Goal: Task Accomplishment & Management: Complete application form

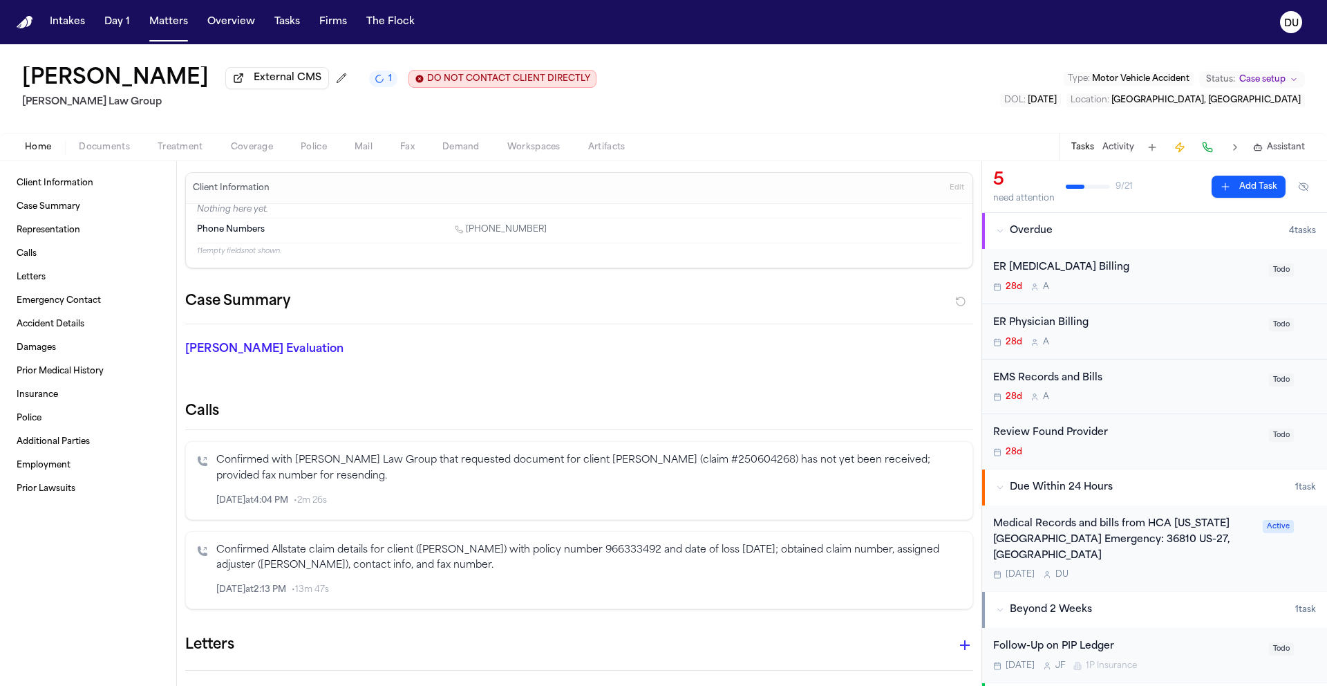
scroll to position [51, 0]
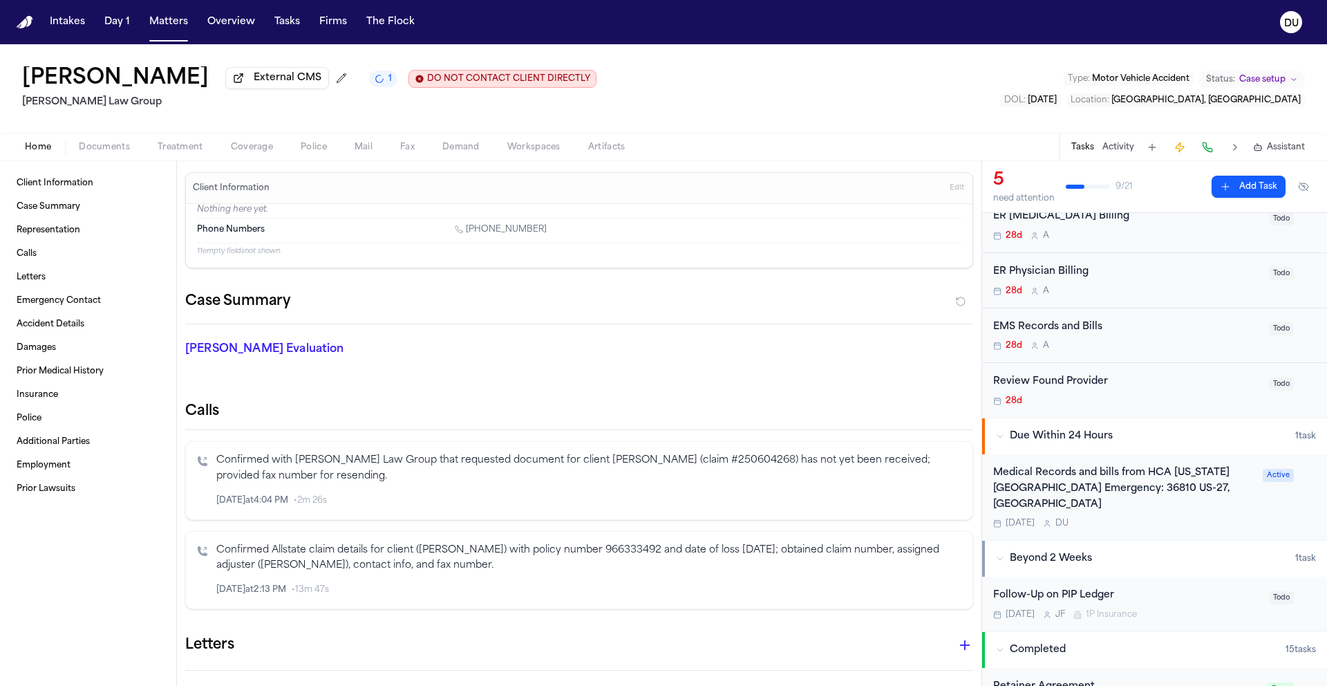
click at [31, 21] on img "Home" at bounding box center [25, 22] width 17 height 13
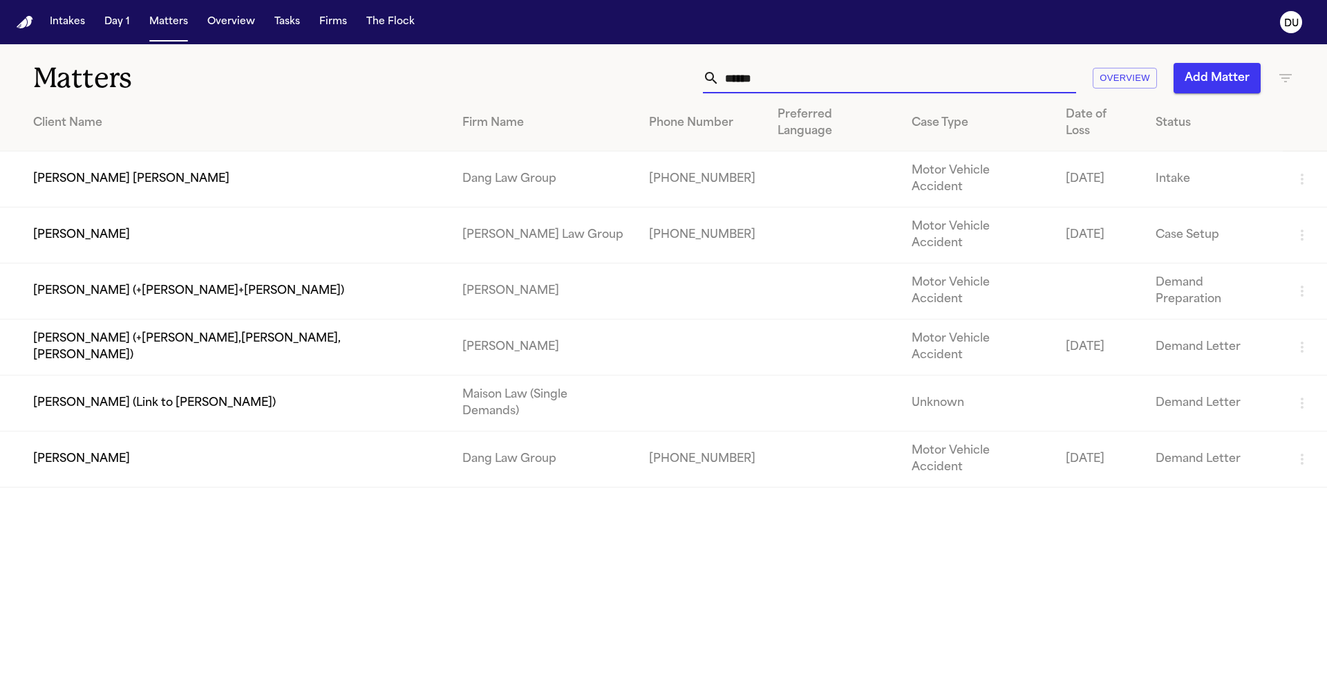
drag, startPoint x: 800, startPoint y: 81, endPoint x: 688, endPoint y: 78, distance: 112.7
click at [688, 78] on div "***** Overview Add Matter" at bounding box center [847, 78] width 894 height 30
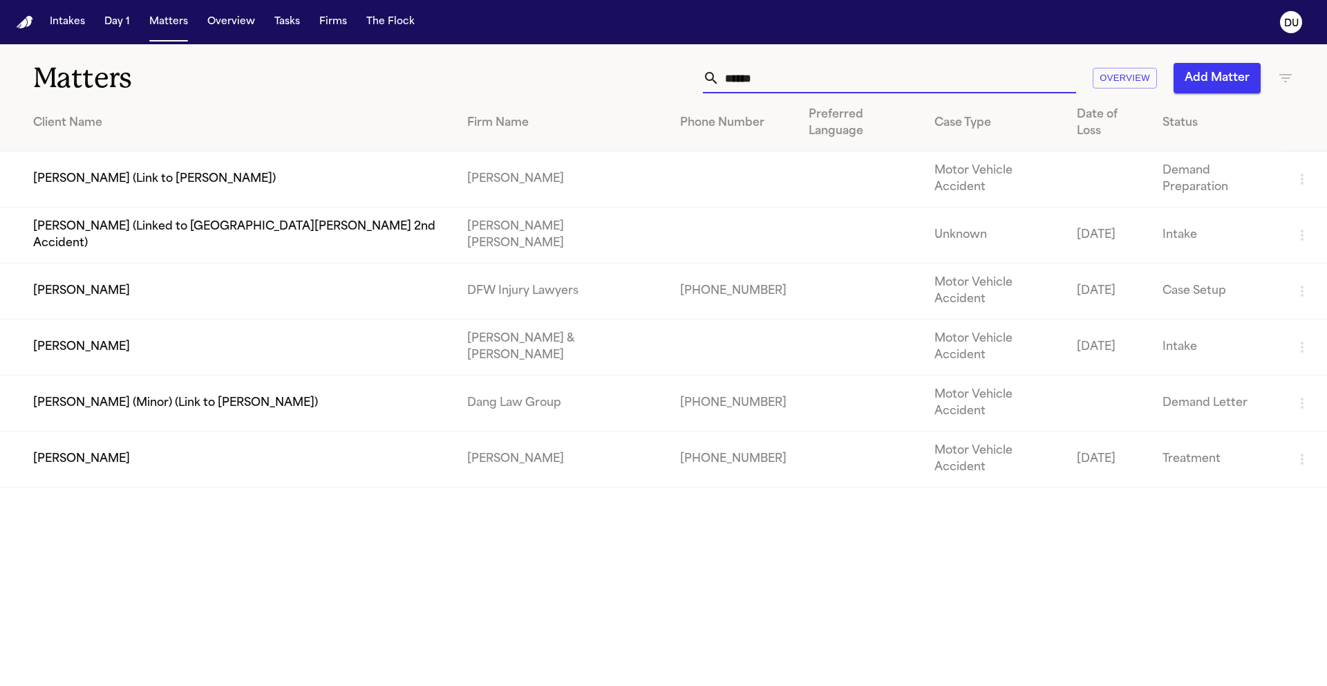
type input "******"
click at [276, 263] on td "[PERSON_NAME]" at bounding box center [228, 291] width 456 height 56
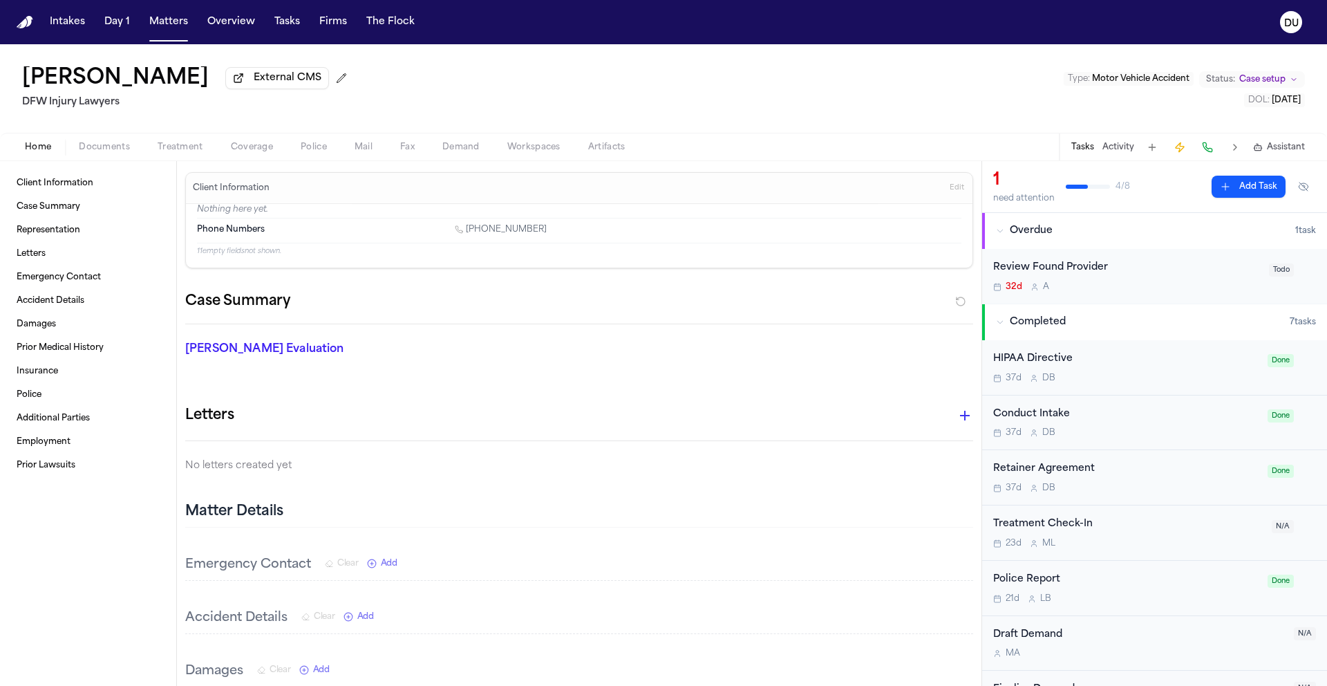
click at [1074, 271] on div "Review Found Provider" at bounding box center [1126, 268] width 267 height 16
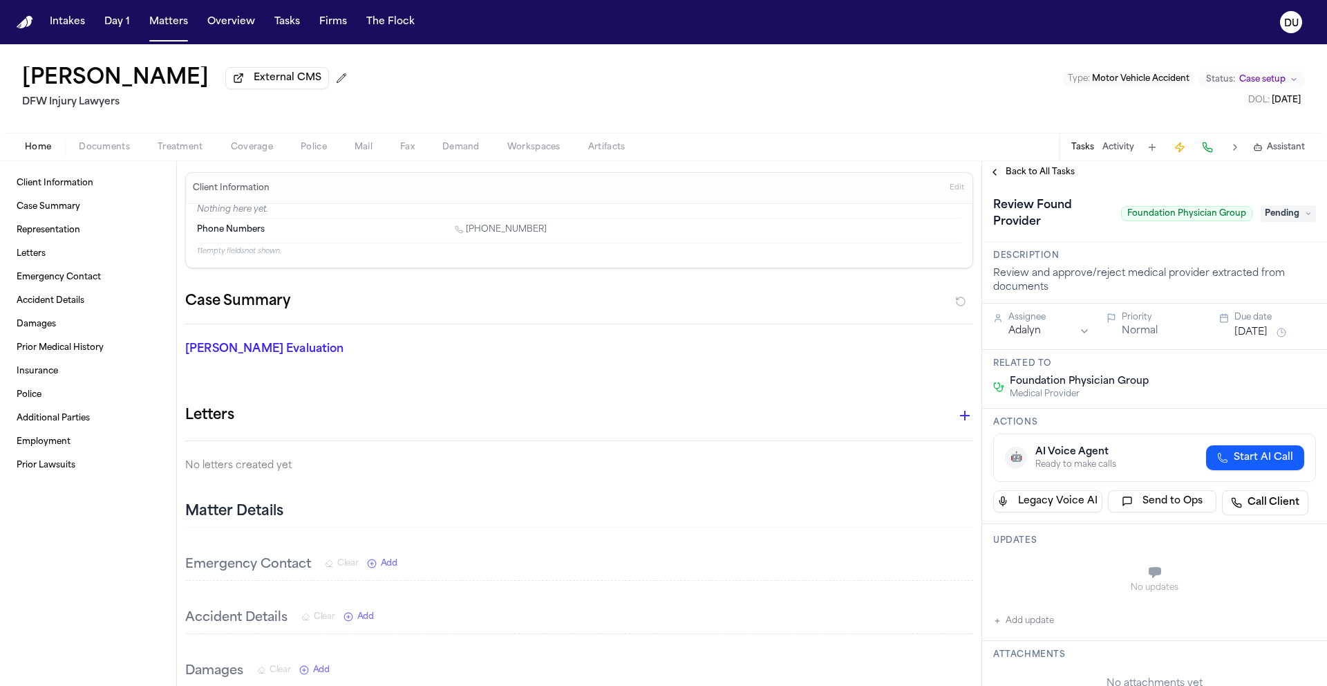
click at [1041, 172] on span "Back to All Tasks" at bounding box center [1040, 172] width 69 height 11
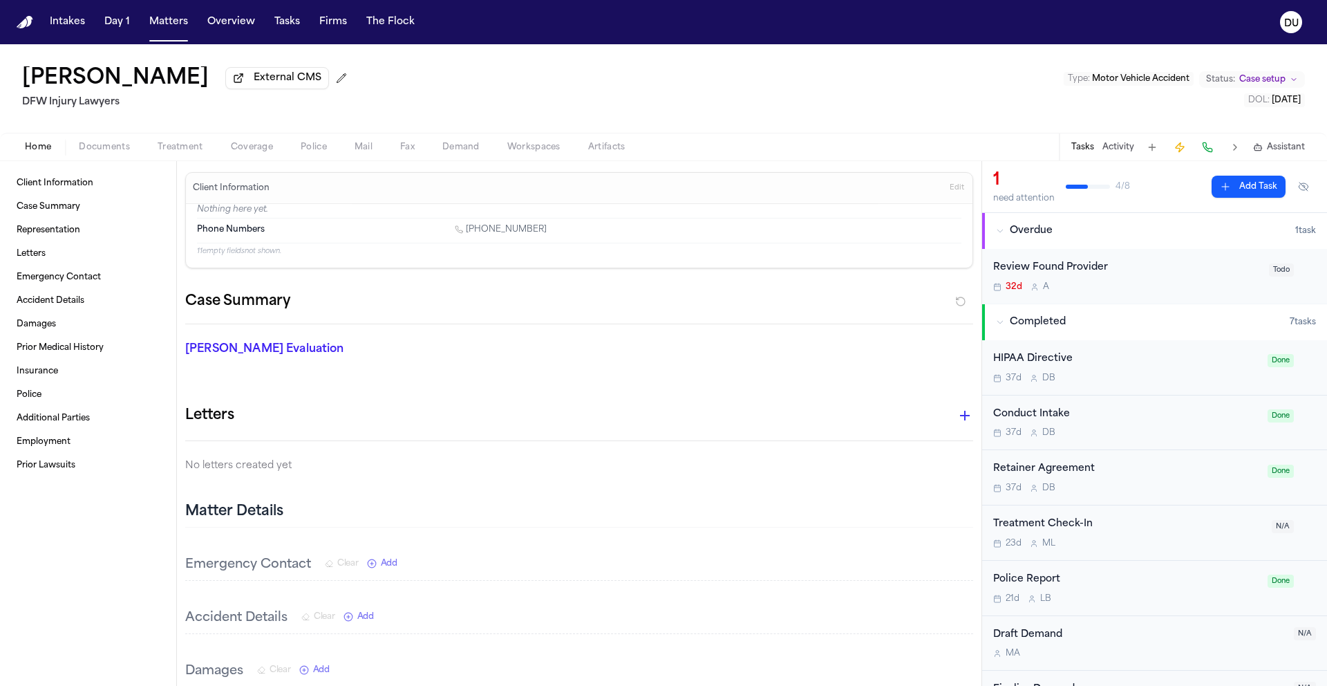
click at [1063, 270] on div "Review Found Provider" at bounding box center [1126, 268] width 267 height 16
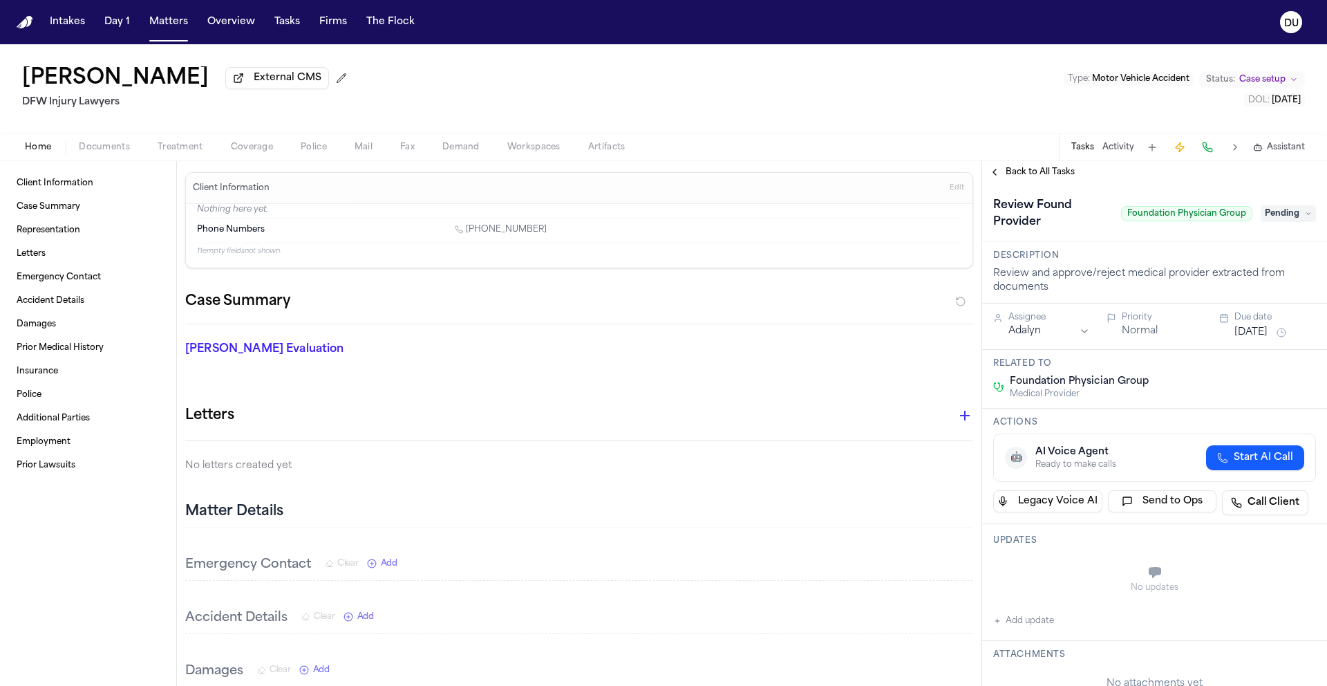
click at [47, 158] on div "Home Documents Treatment Coverage Police Mail Fax Demand Workspaces Artifacts T…" at bounding box center [663, 147] width 1327 height 28
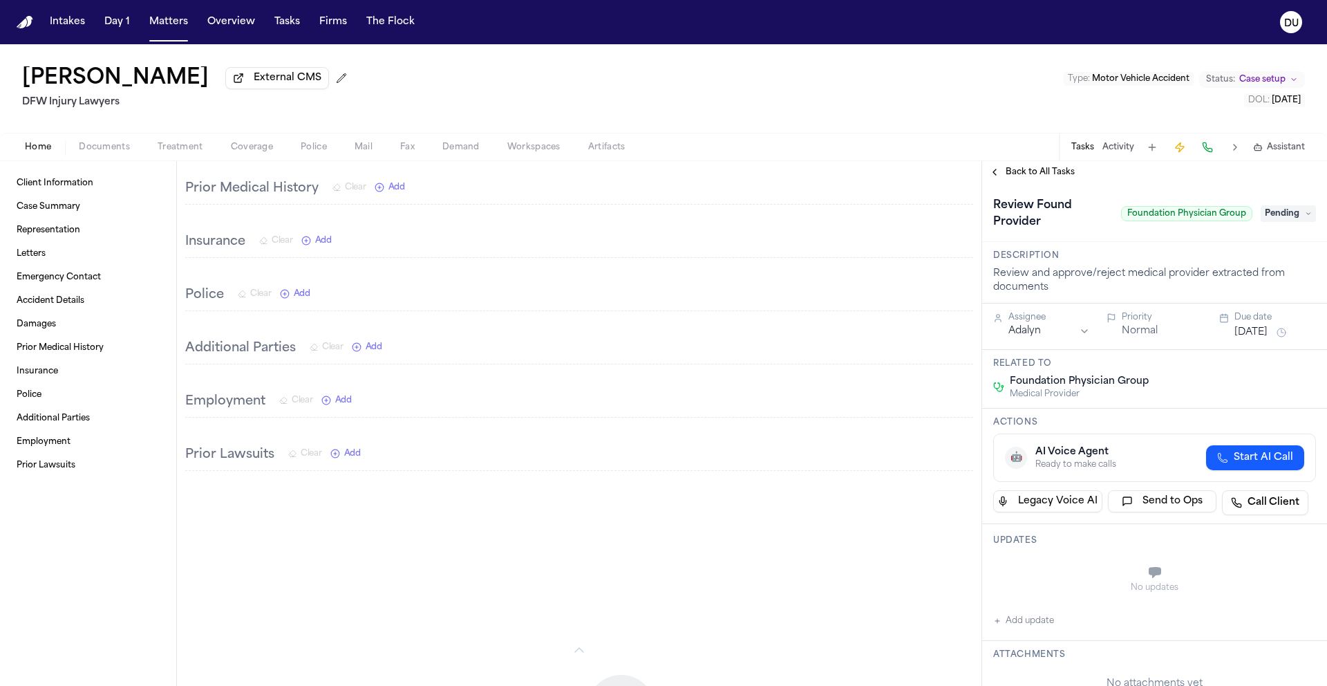
scroll to position [124, 0]
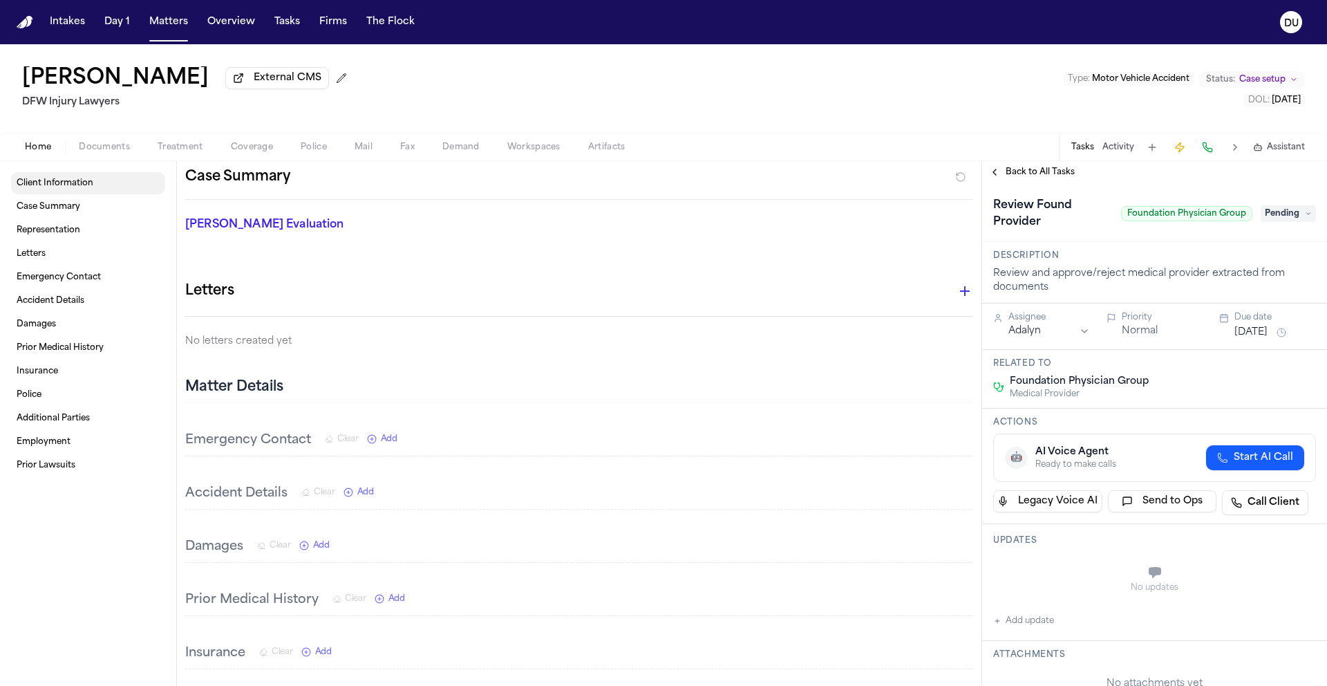
click at [49, 179] on link "Client Information" at bounding box center [88, 183] width 154 height 22
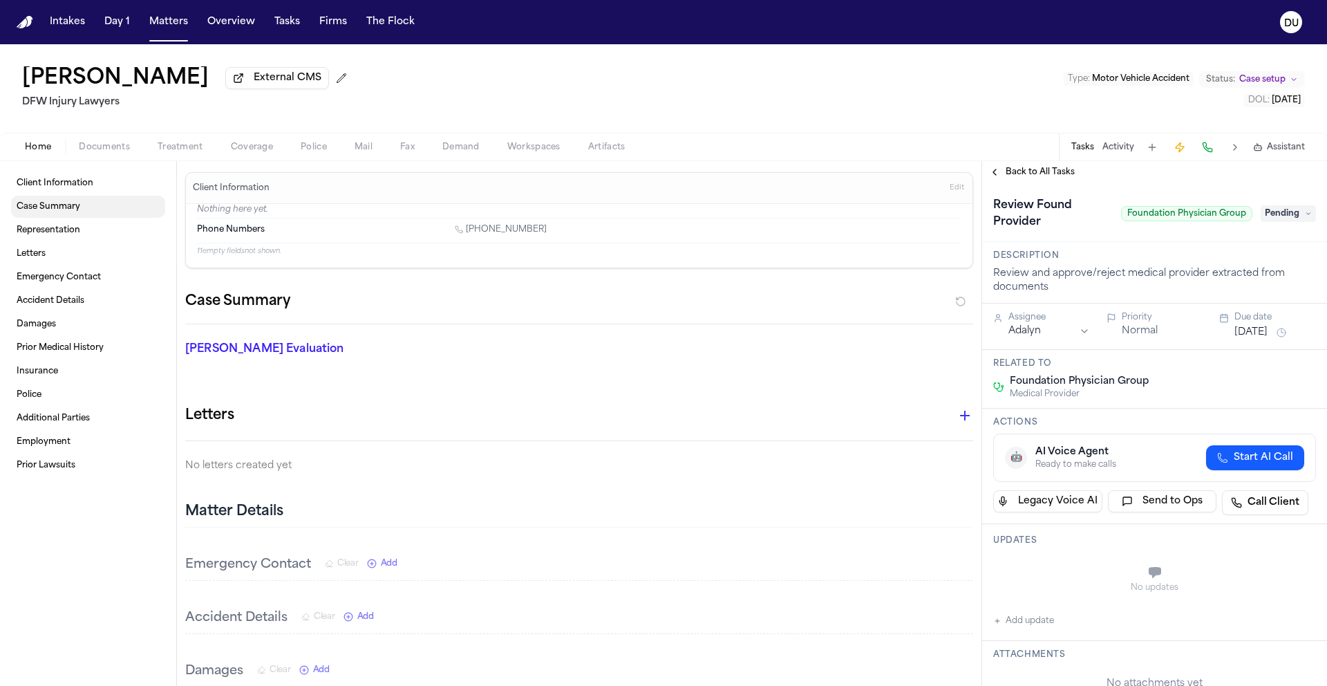
click at [53, 207] on span "Case Summary" at bounding box center [49, 206] width 64 height 11
click at [1280, 220] on span "Pending" at bounding box center [1288, 213] width 55 height 17
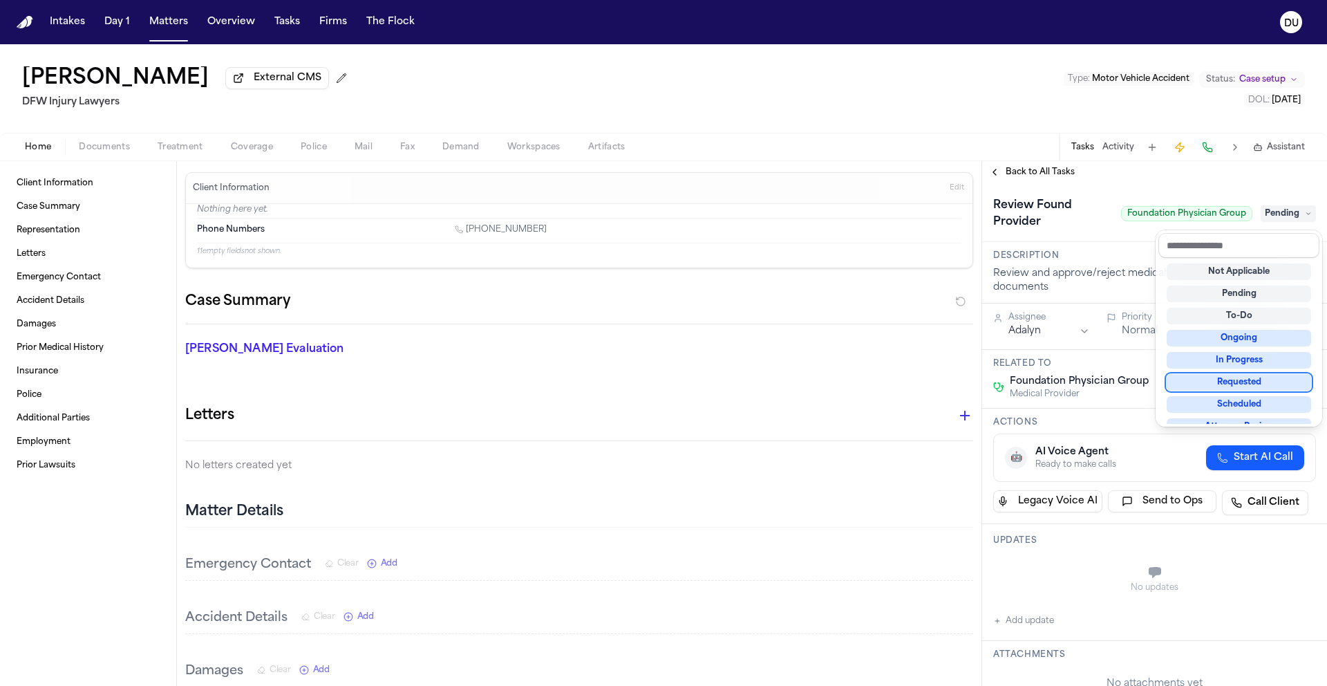
click at [1242, 381] on div "Requested" at bounding box center [1239, 382] width 144 height 17
click at [1122, 169] on div "**********" at bounding box center [1154, 423] width 345 height 525
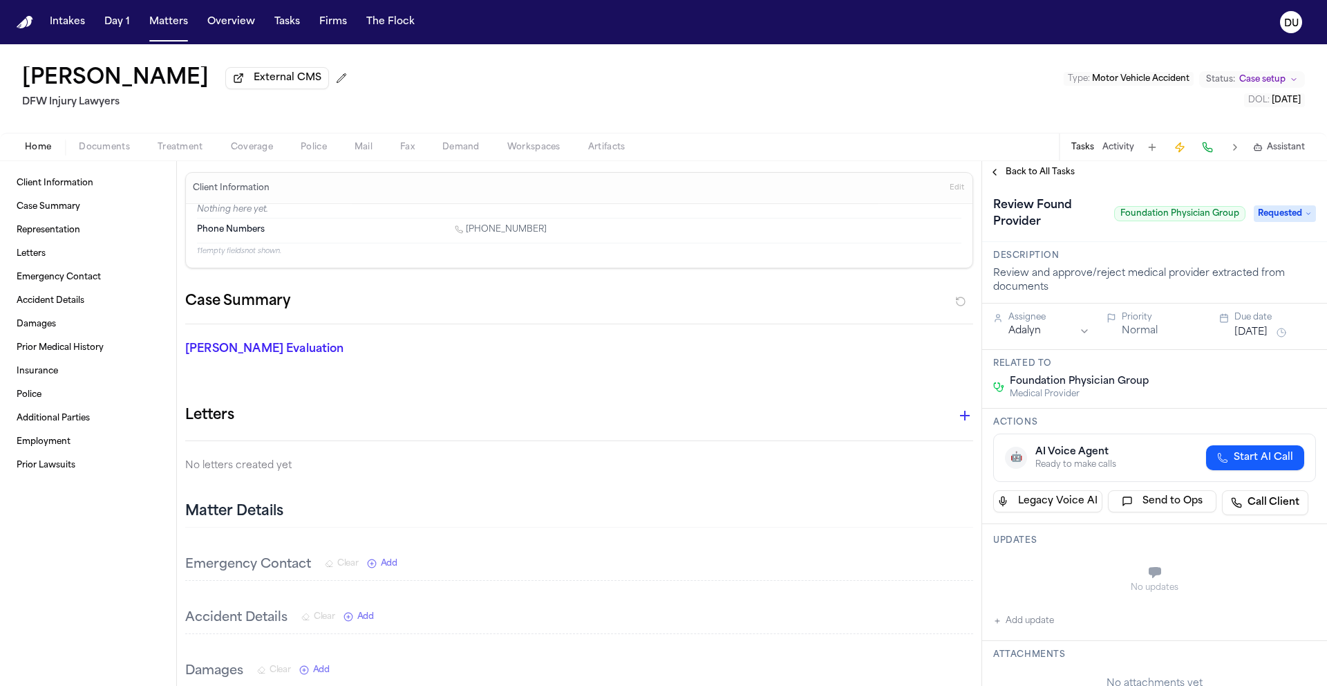
click at [1266, 339] on button "[DATE]" at bounding box center [1250, 333] width 33 height 14
click at [1213, 474] on button "16" at bounding box center [1218, 472] width 22 height 22
click at [1048, 332] on html "Intakes Day 1 Matters Overview Tasks Firms The Flock DU [PERSON_NAME] External …" at bounding box center [663, 343] width 1327 height 686
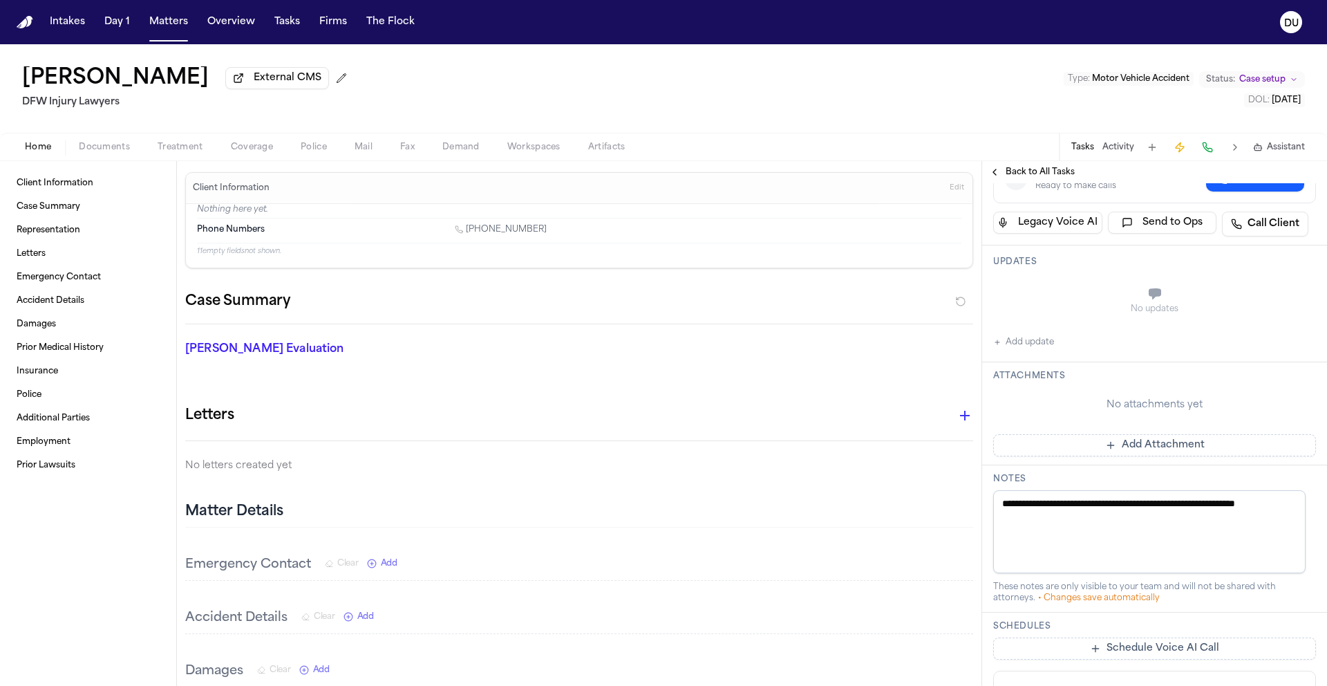
click at [1110, 446] on button "Add Attachment" at bounding box center [1154, 445] width 323 height 22
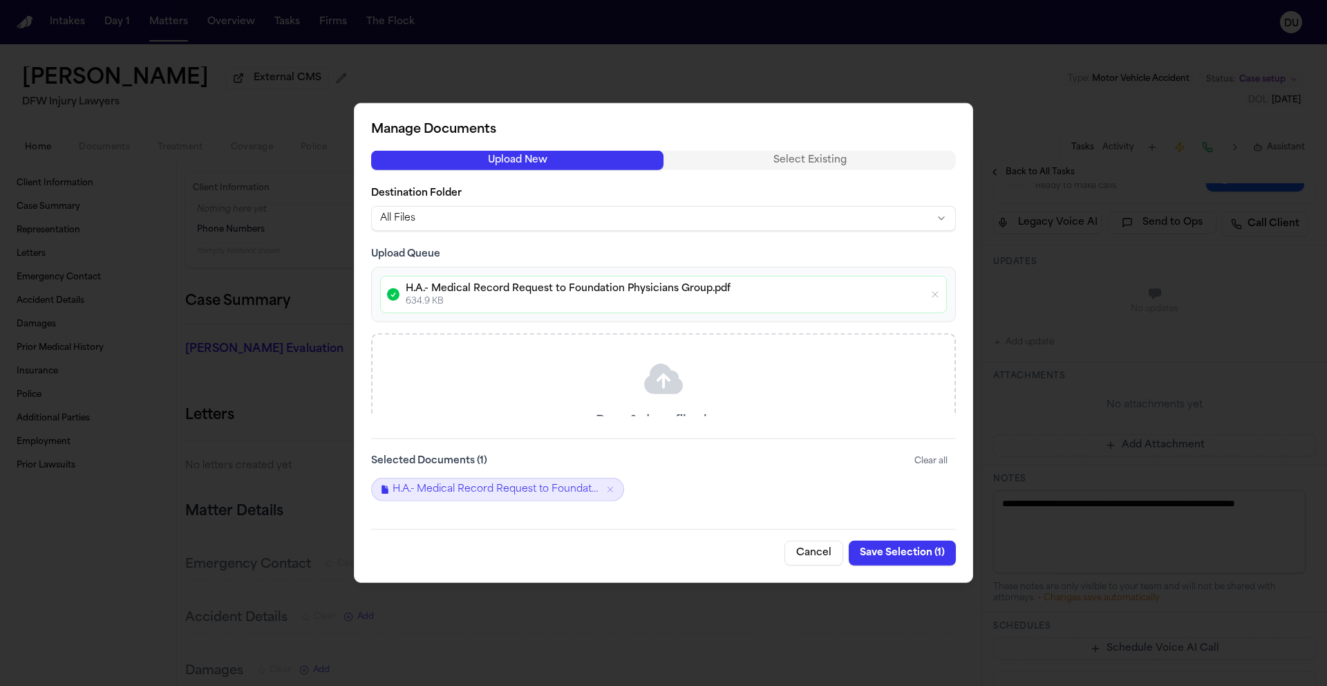
click at [911, 552] on button "Save Selection ( 1 )" at bounding box center [902, 552] width 107 height 25
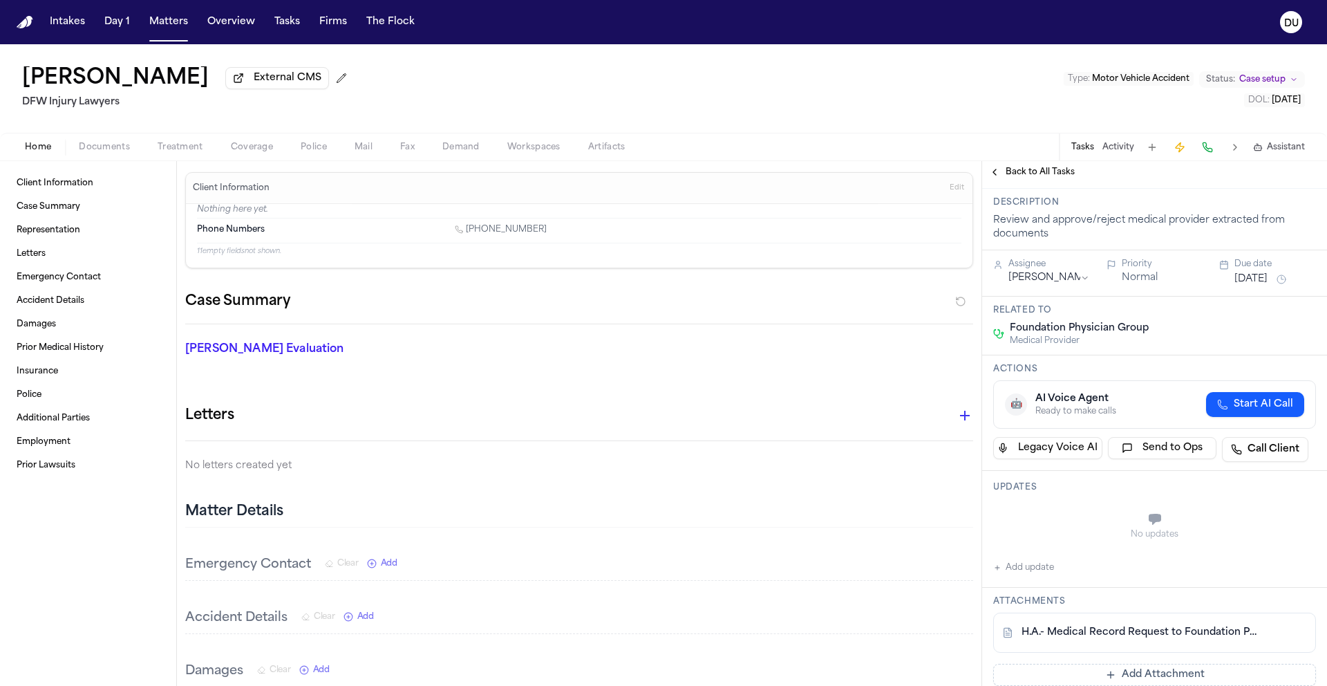
scroll to position [0, 0]
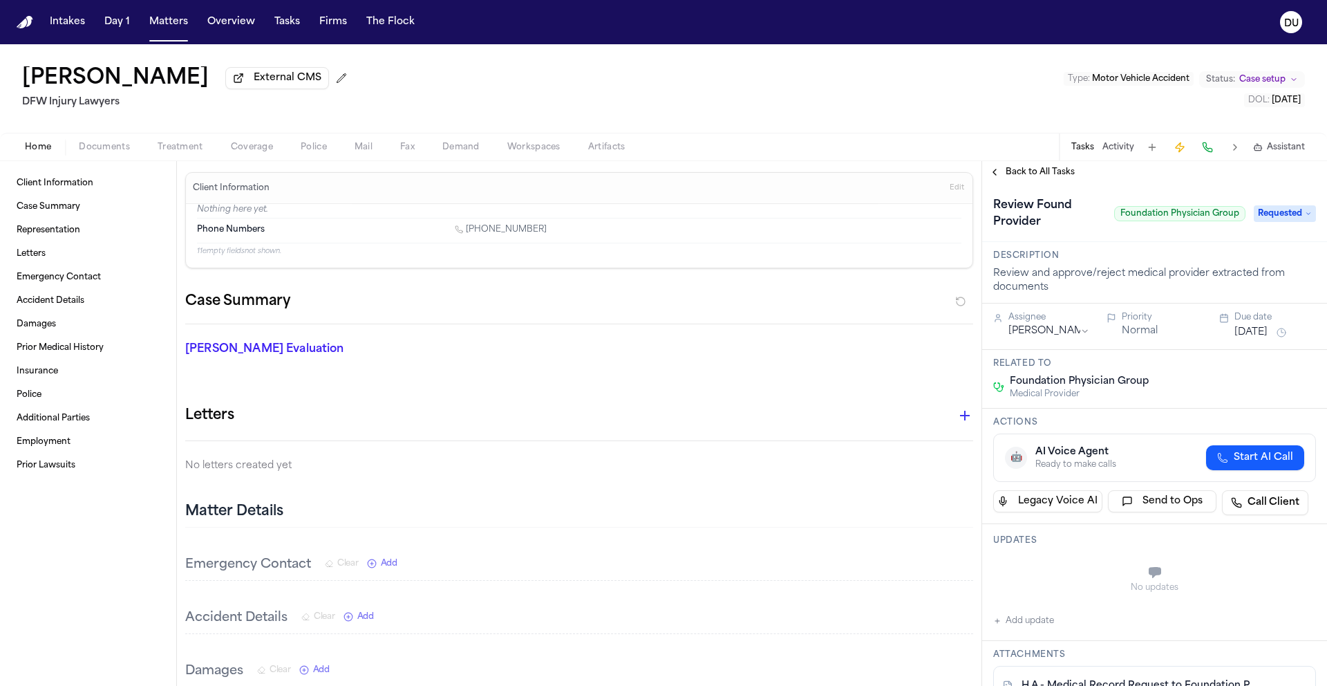
click at [1086, 149] on button "Tasks" at bounding box center [1082, 147] width 23 height 11
click at [1033, 176] on span "Back to All Tasks" at bounding box center [1040, 172] width 69 height 11
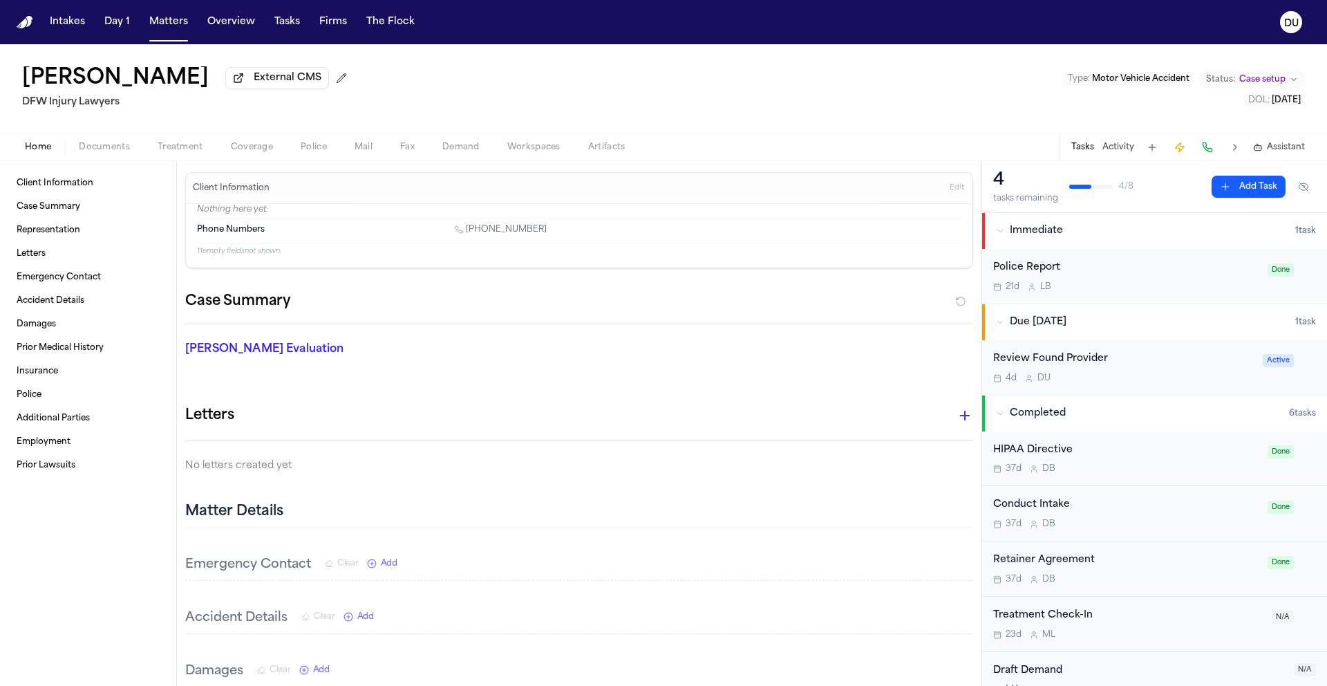
click at [1225, 194] on button "Add Task" at bounding box center [1249, 187] width 74 height 22
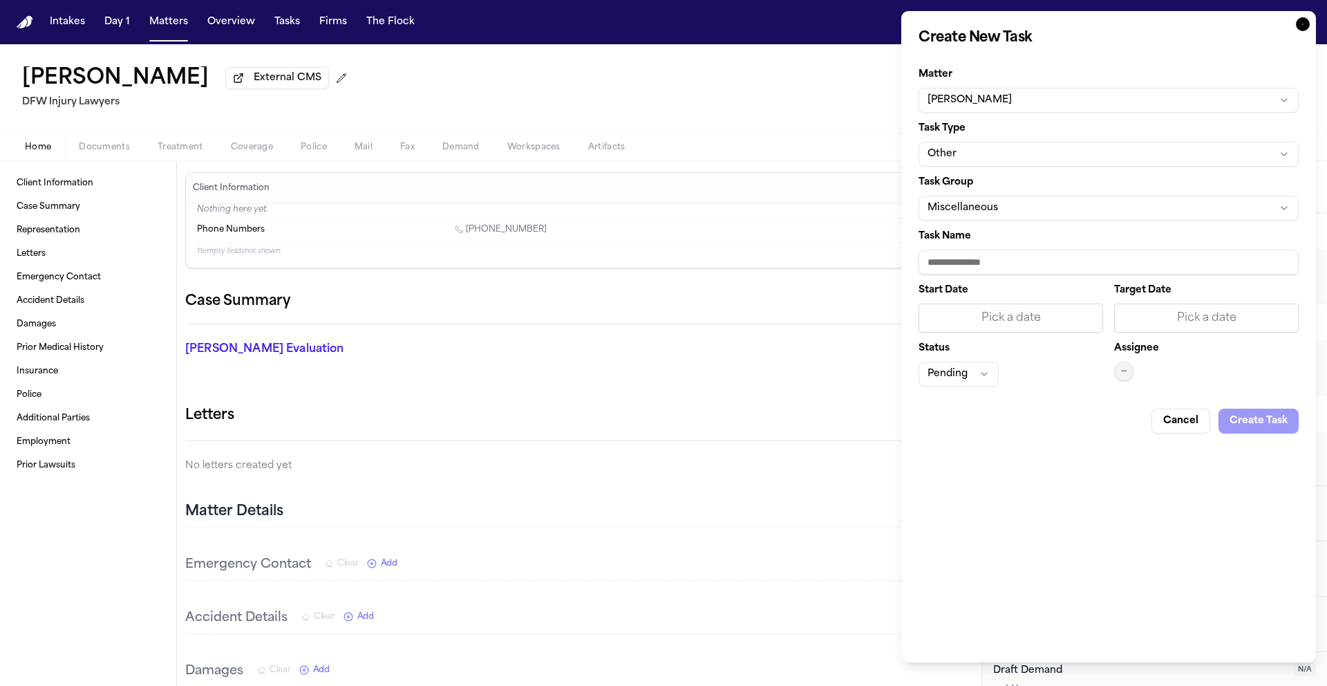
click at [1012, 153] on button "Other" at bounding box center [1108, 154] width 380 height 25
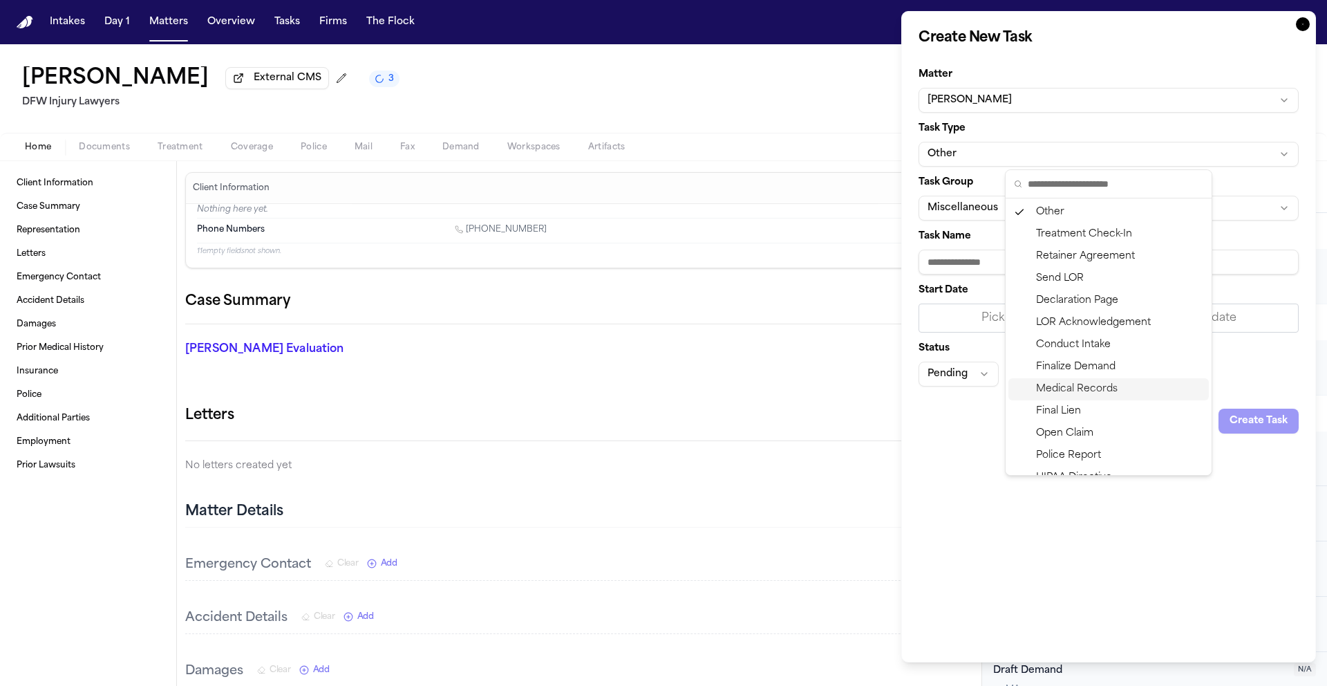
click at [1079, 390] on div "Medical Records" at bounding box center [1108, 389] width 200 height 22
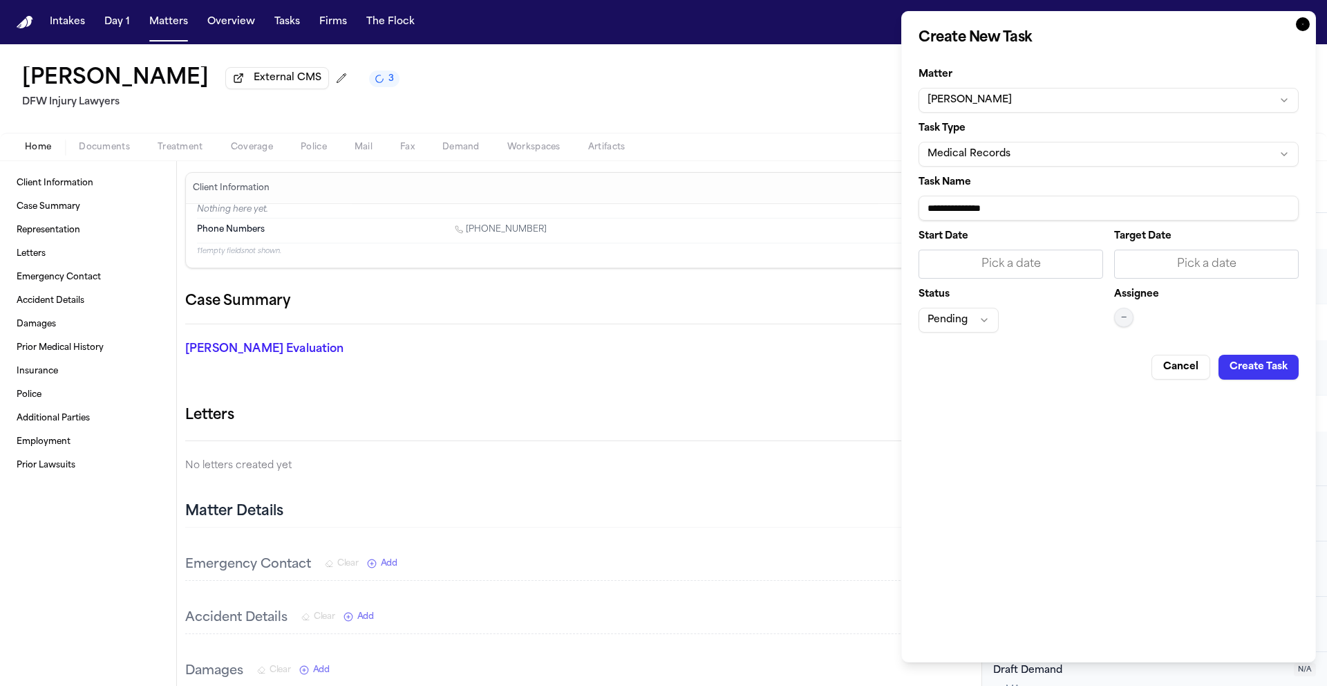
click at [1033, 205] on input "**********" at bounding box center [1108, 208] width 380 height 25
type input "**********"
click at [1040, 270] on div "Pick a date" at bounding box center [1010, 264] width 167 height 17
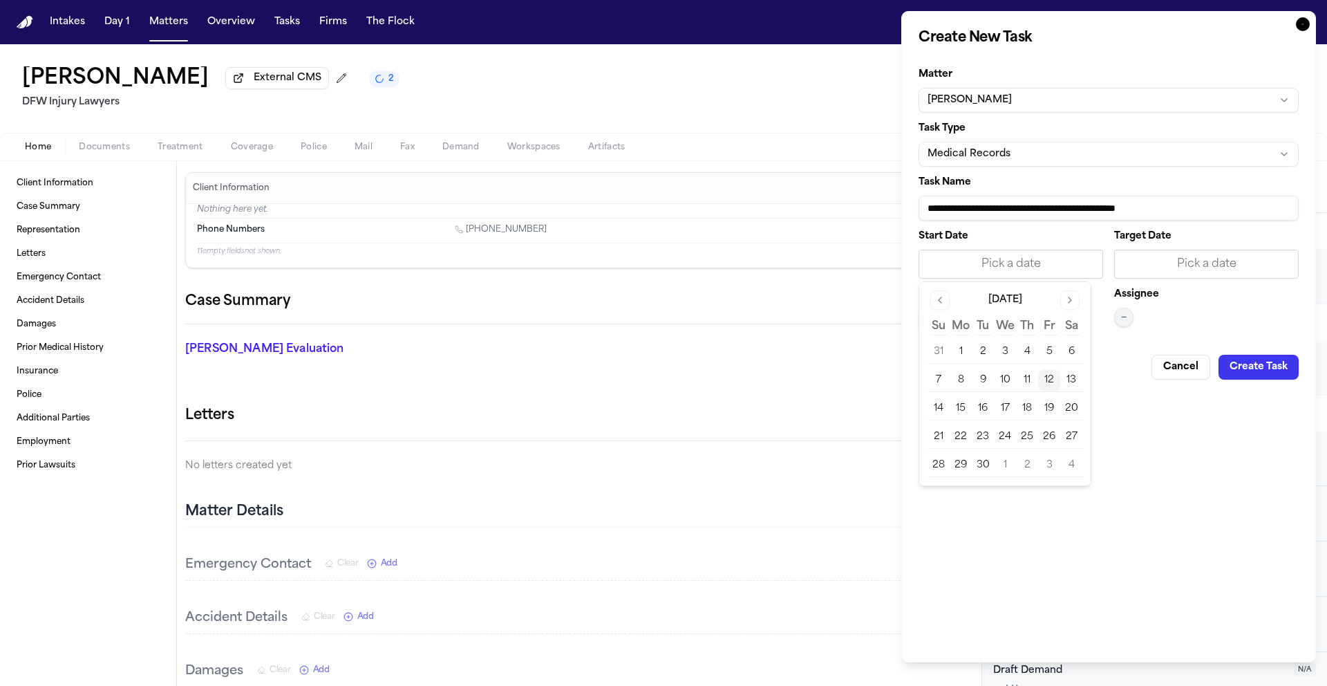
click at [1050, 384] on button "12" at bounding box center [1049, 380] width 22 height 22
drag, startPoint x: 1185, startPoint y: 256, endPoint x: 1183, endPoint y: 265, distance: 9.2
click at [1185, 256] on div "Pick a date" at bounding box center [1206, 264] width 167 height 17
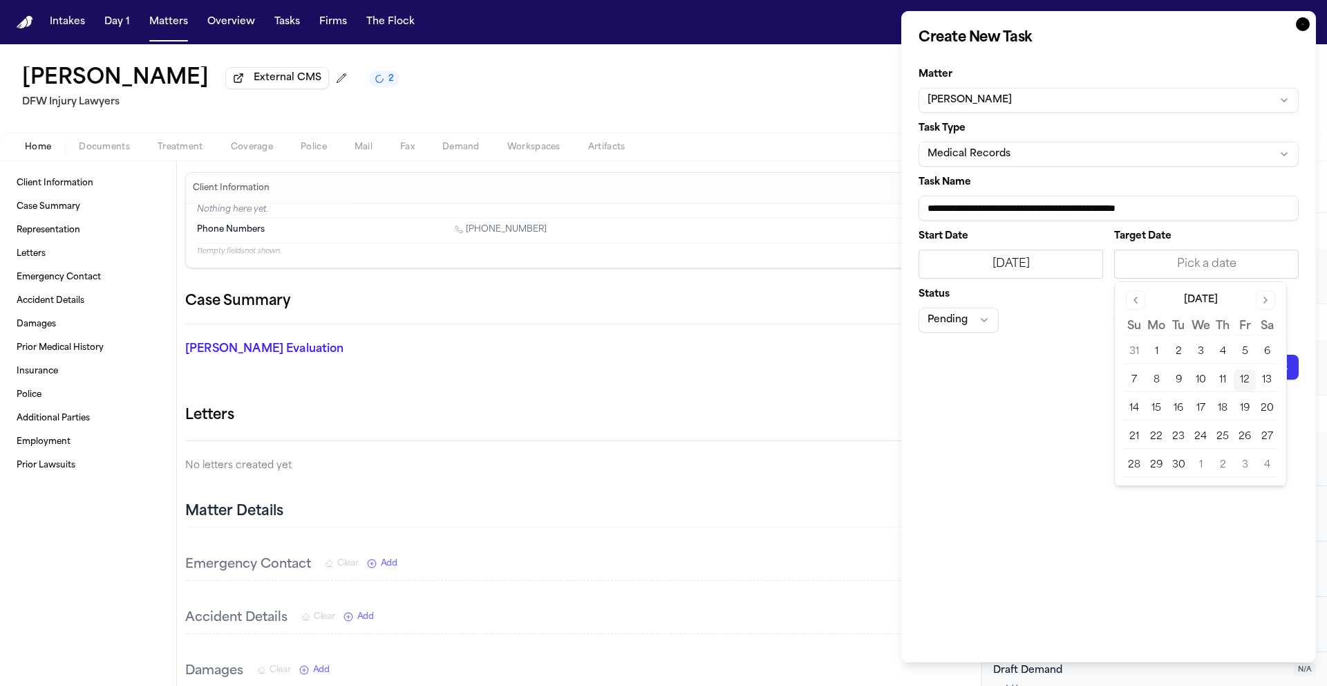
click at [1182, 407] on button "16" at bounding box center [1178, 408] width 22 height 22
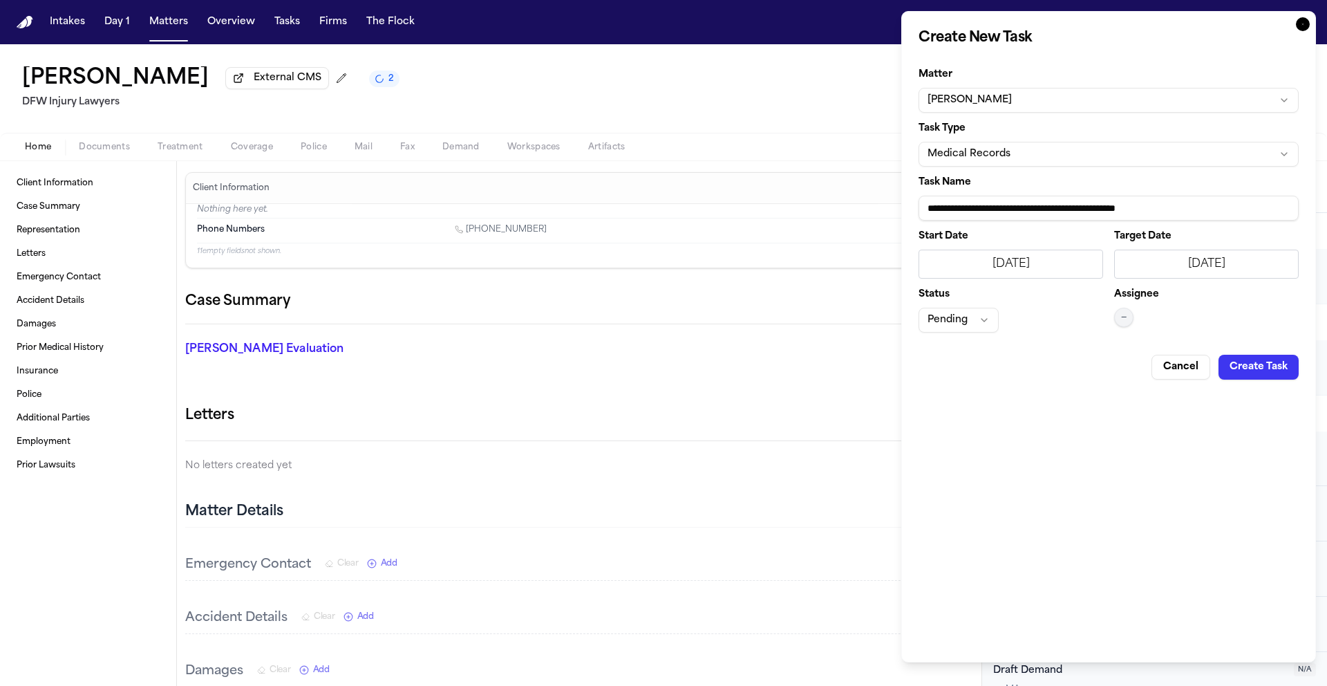
click at [945, 323] on button "Pending" at bounding box center [958, 320] width 80 height 25
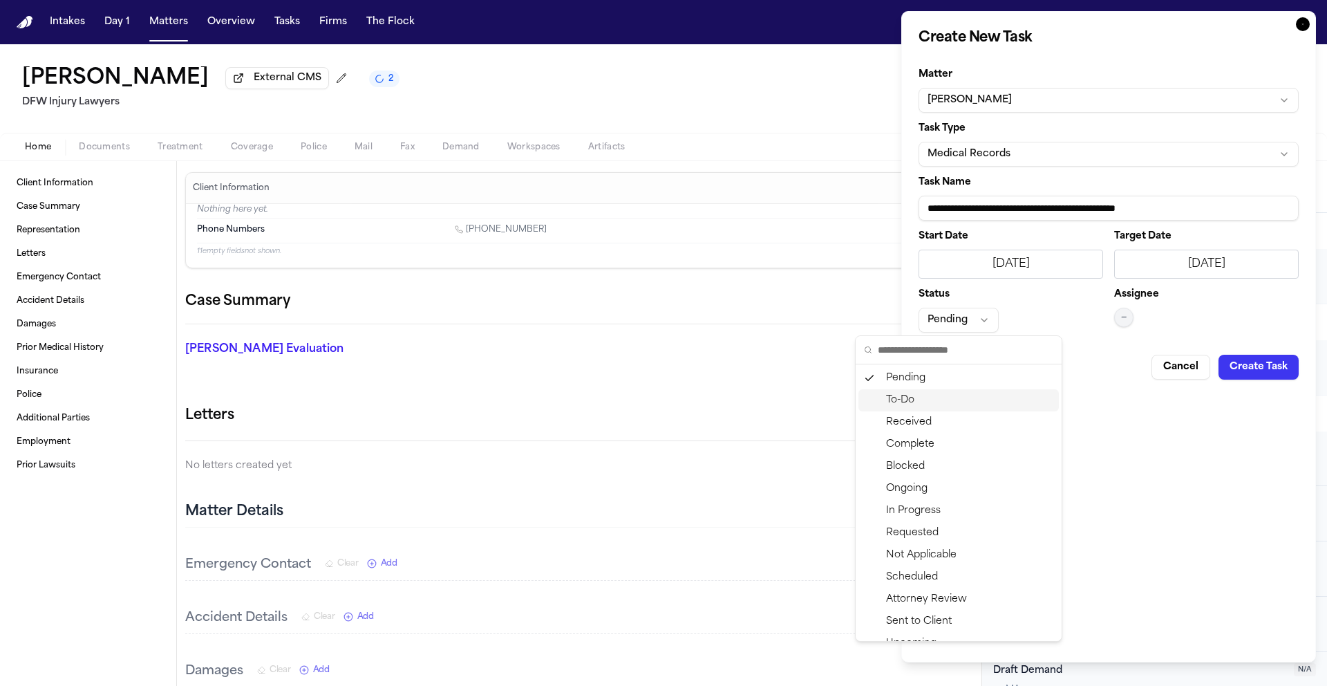
click at [1135, 318] on body "Intakes Day 1 Matters Overview Tasks Firms The Flock DU [PERSON_NAME] External …" at bounding box center [663, 343] width 1327 height 686
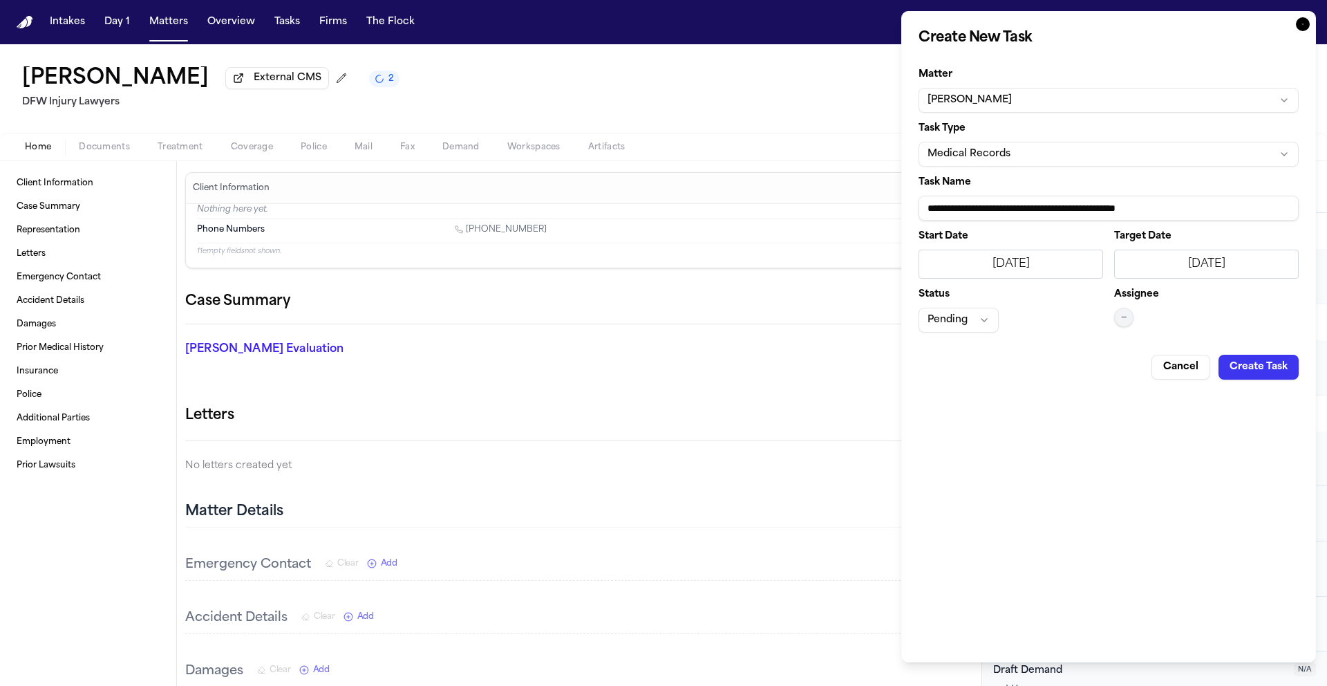
click at [1127, 319] on button "—" at bounding box center [1123, 317] width 19 height 19
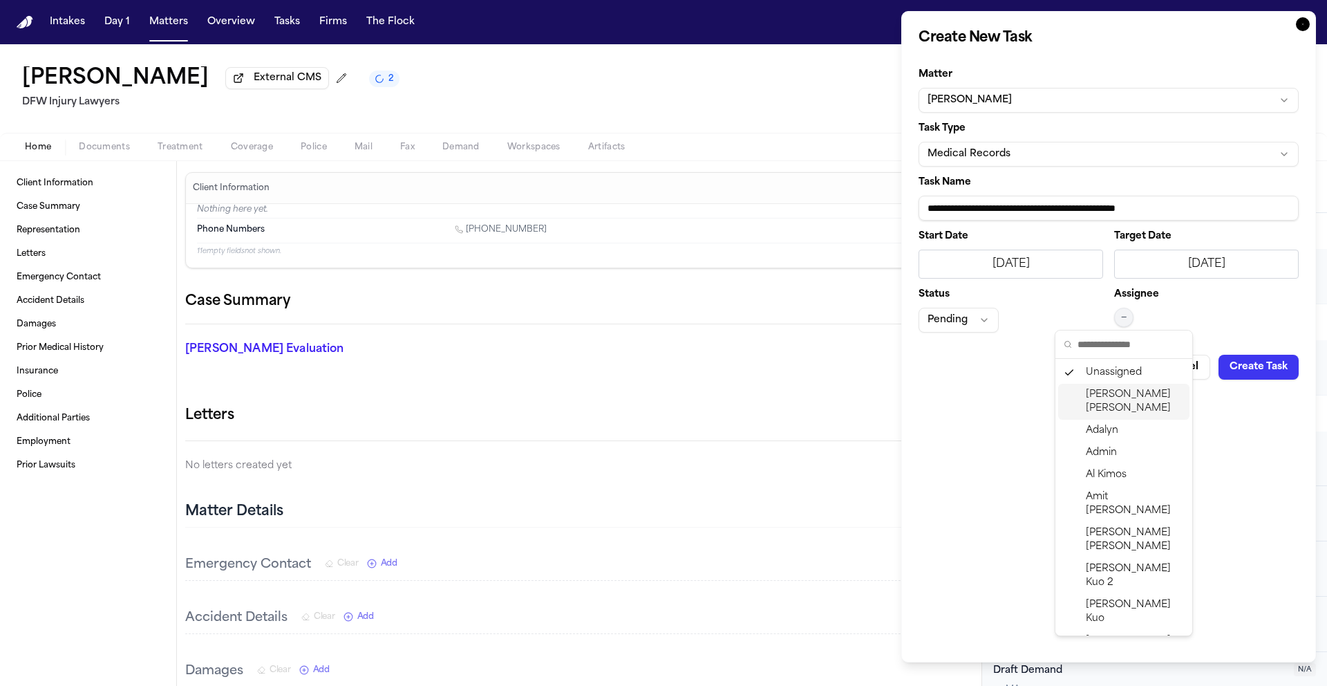
click at [1111, 402] on span "[PERSON_NAME]" at bounding box center [1135, 402] width 98 height 28
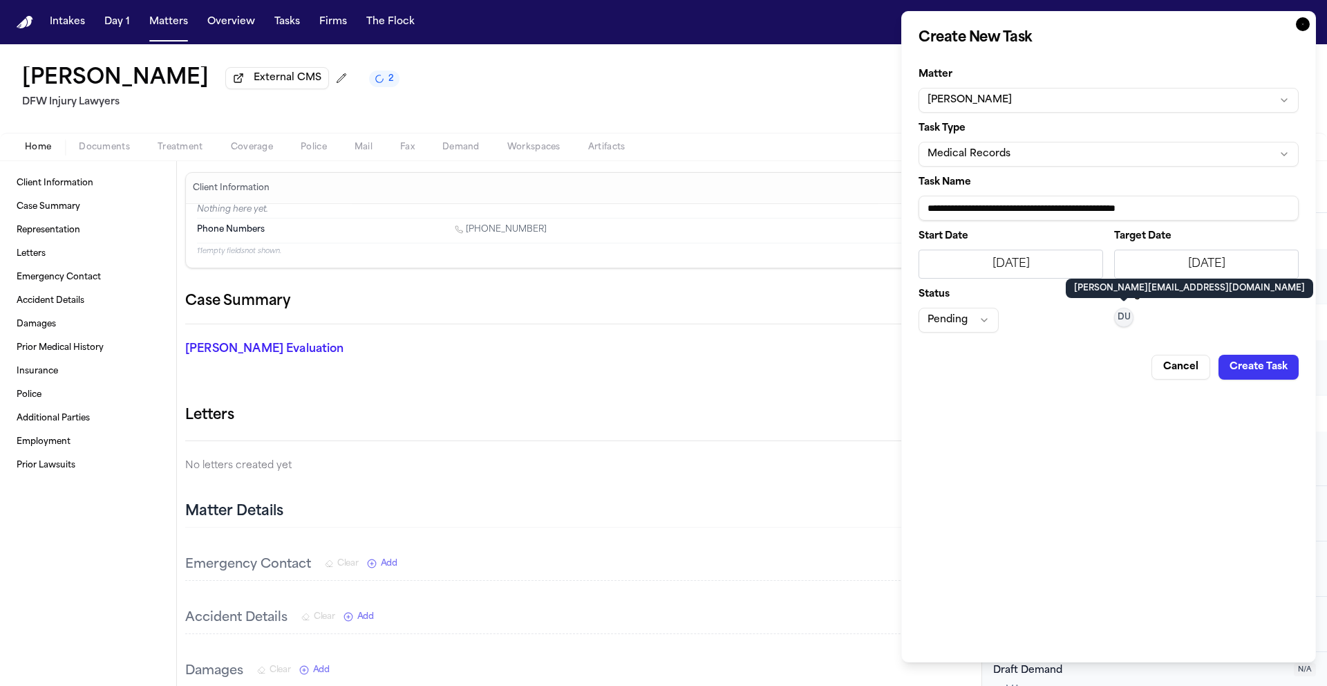
click at [1275, 368] on button "Create Task" at bounding box center [1258, 367] width 80 height 25
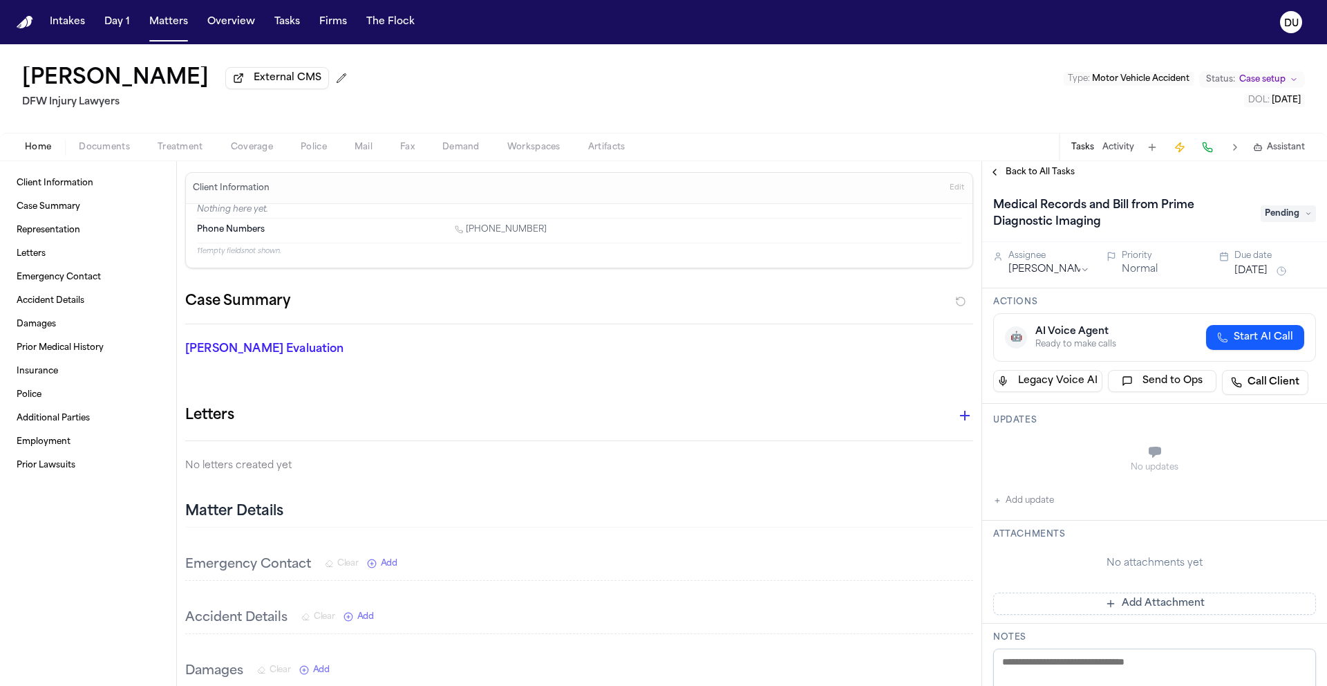
click at [1282, 216] on span "Pending" at bounding box center [1288, 213] width 55 height 17
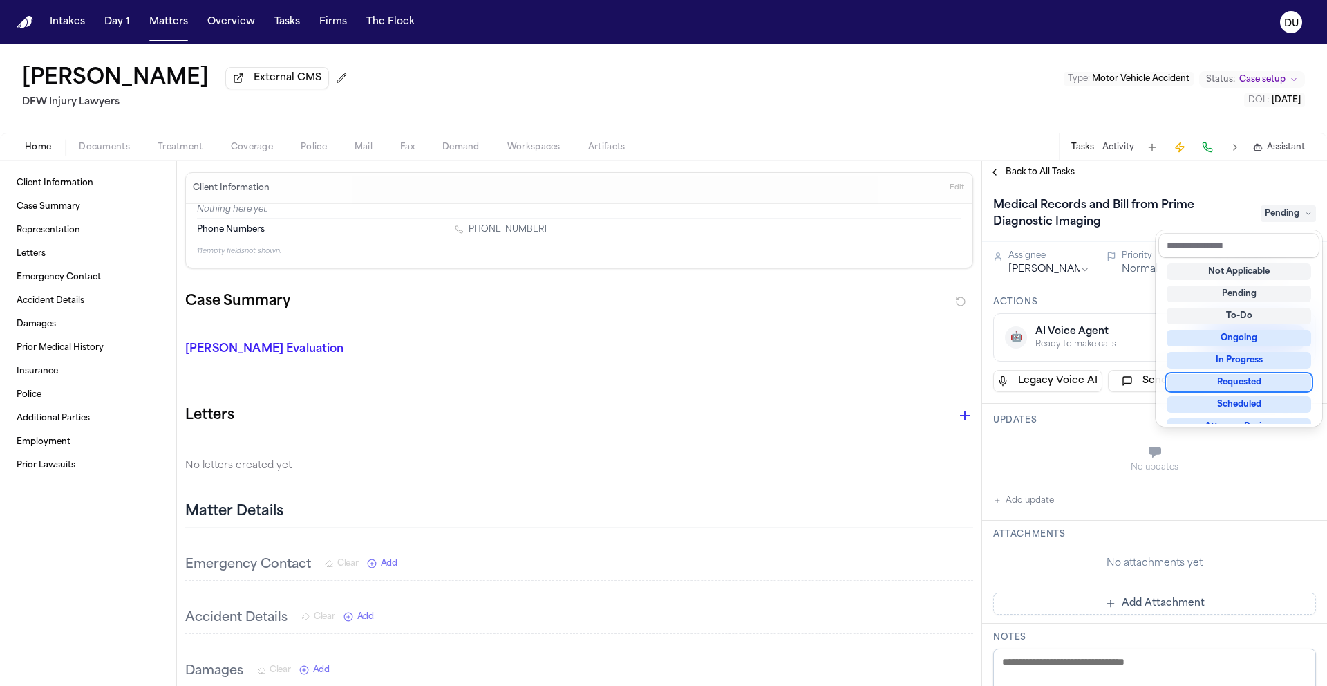
click at [1233, 388] on div "Requested" at bounding box center [1239, 382] width 144 height 17
click at [1064, 549] on div "Medical Records and [PERSON_NAME] from Prime Diagnostic Imaging Requested Assig…" at bounding box center [1154, 613] width 345 height 860
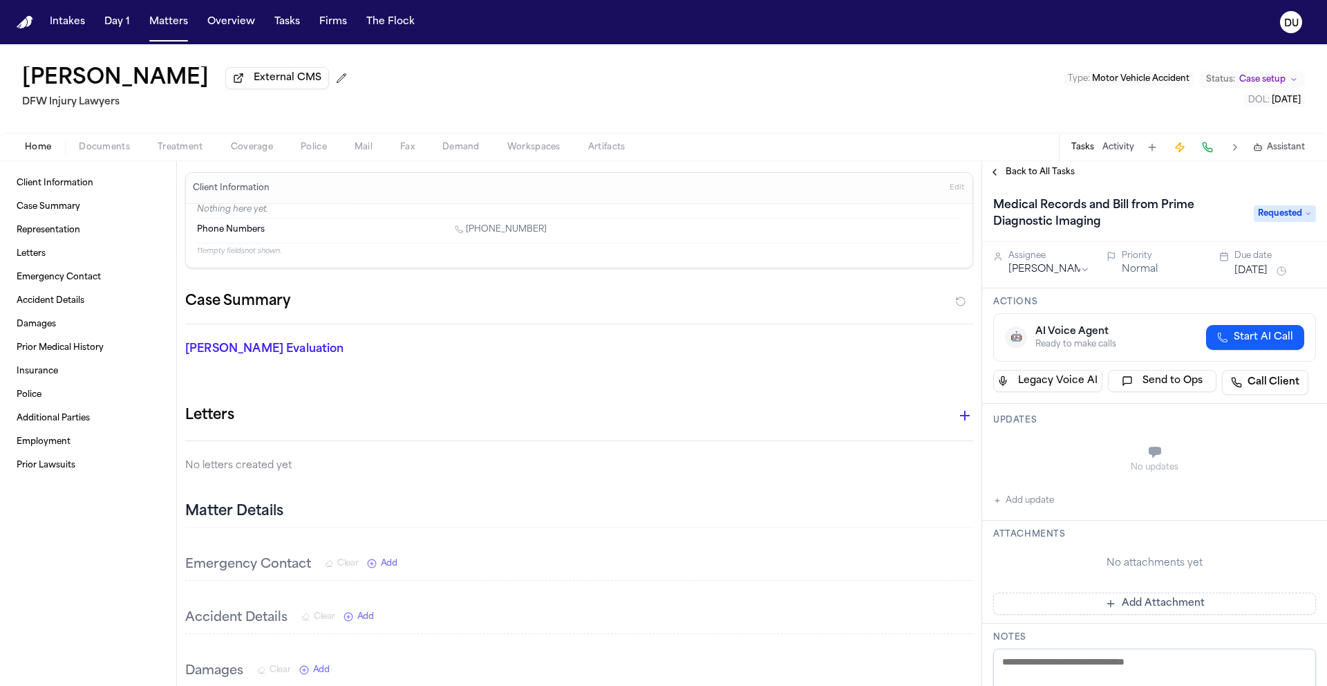
click at [1127, 608] on button "Add Attachment" at bounding box center [1154, 603] width 323 height 22
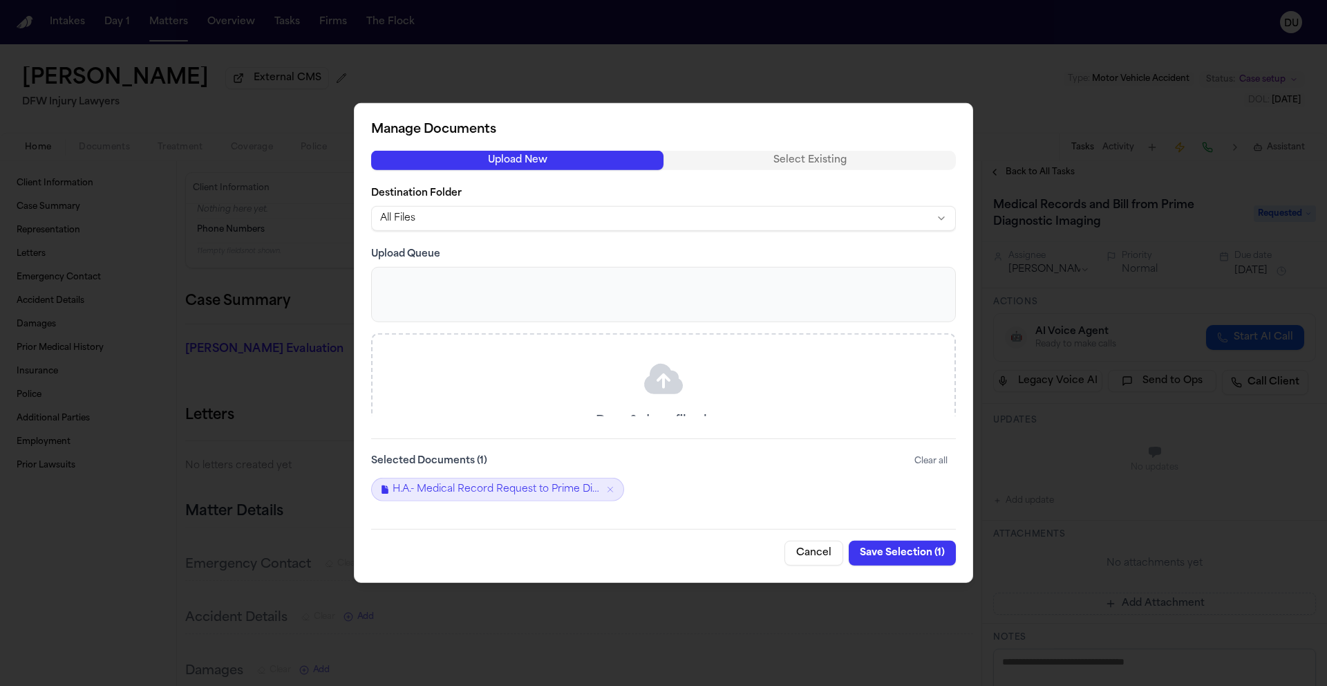
click at [895, 551] on button "Save Selection ( 1 )" at bounding box center [902, 552] width 107 height 25
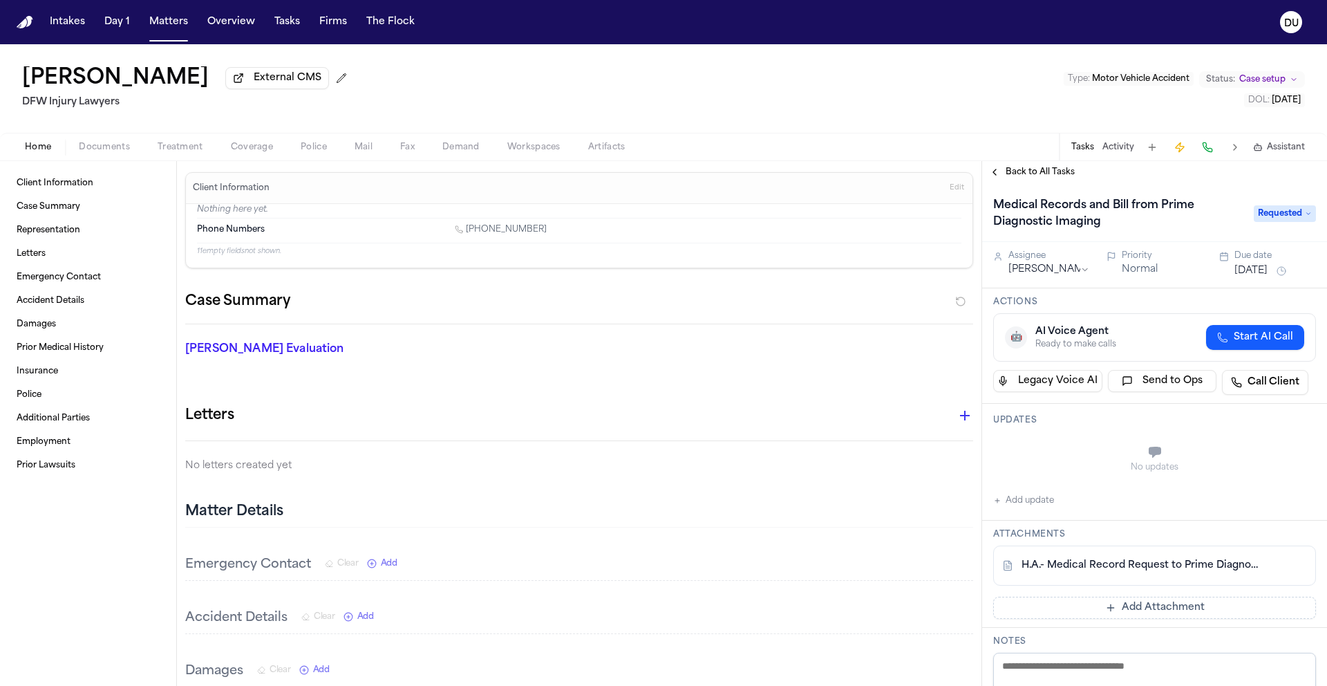
click at [1021, 173] on span "Back to All Tasks" at bounding box center [1040, 172] width 69 height 11
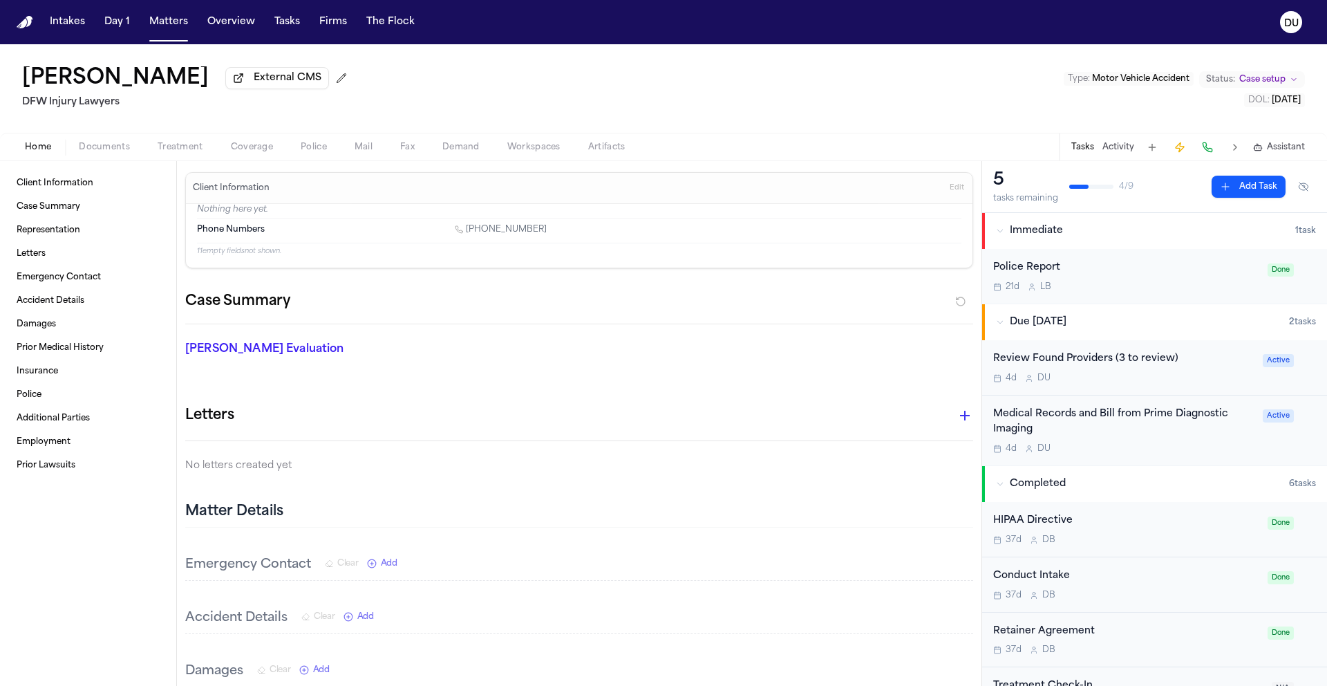
click at [1081, 153] on button "Tasks" at bounding box center [1082, 147] width 23 height 11
click at [1088, 153] on button "Tasks" at bounding box center [1082, 147] width 23 height 11
click at [1252, 193] on button "Add Task" at bounding box center [1249, 187] width 74 height 22
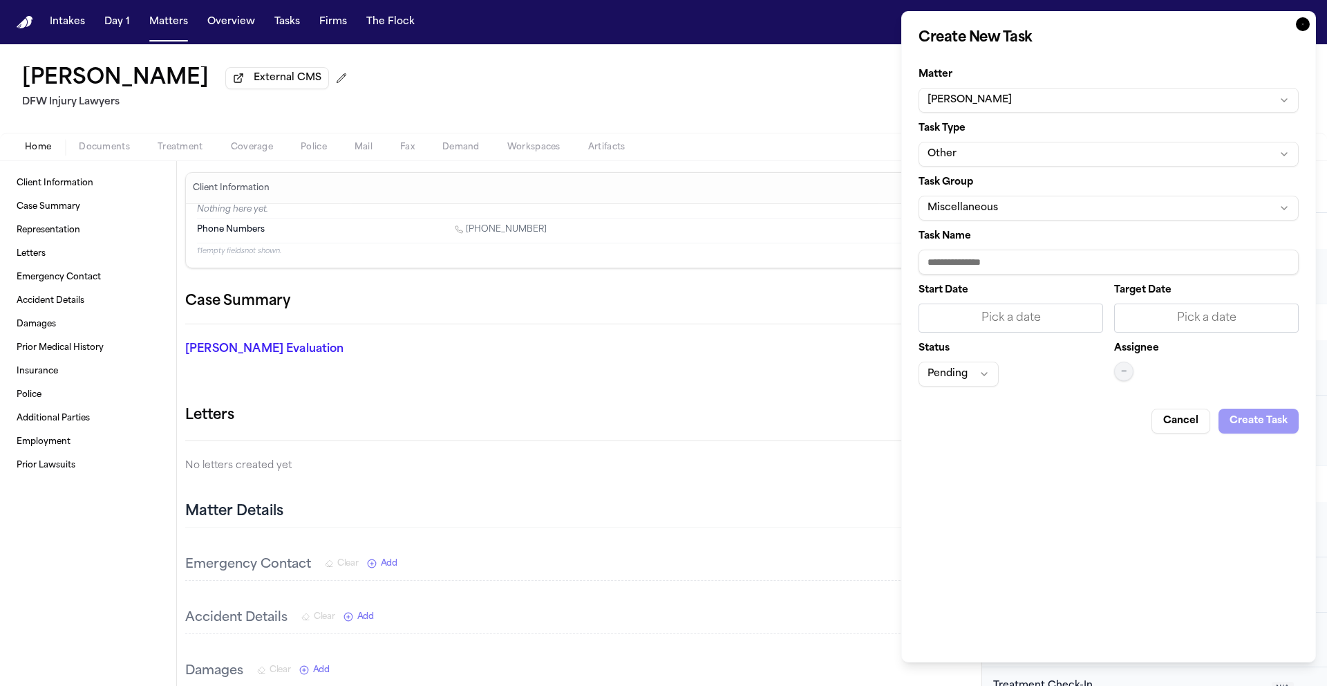
click at [979, 151] on button "Other" at bounding box center [1108, 154] width 380 height 25
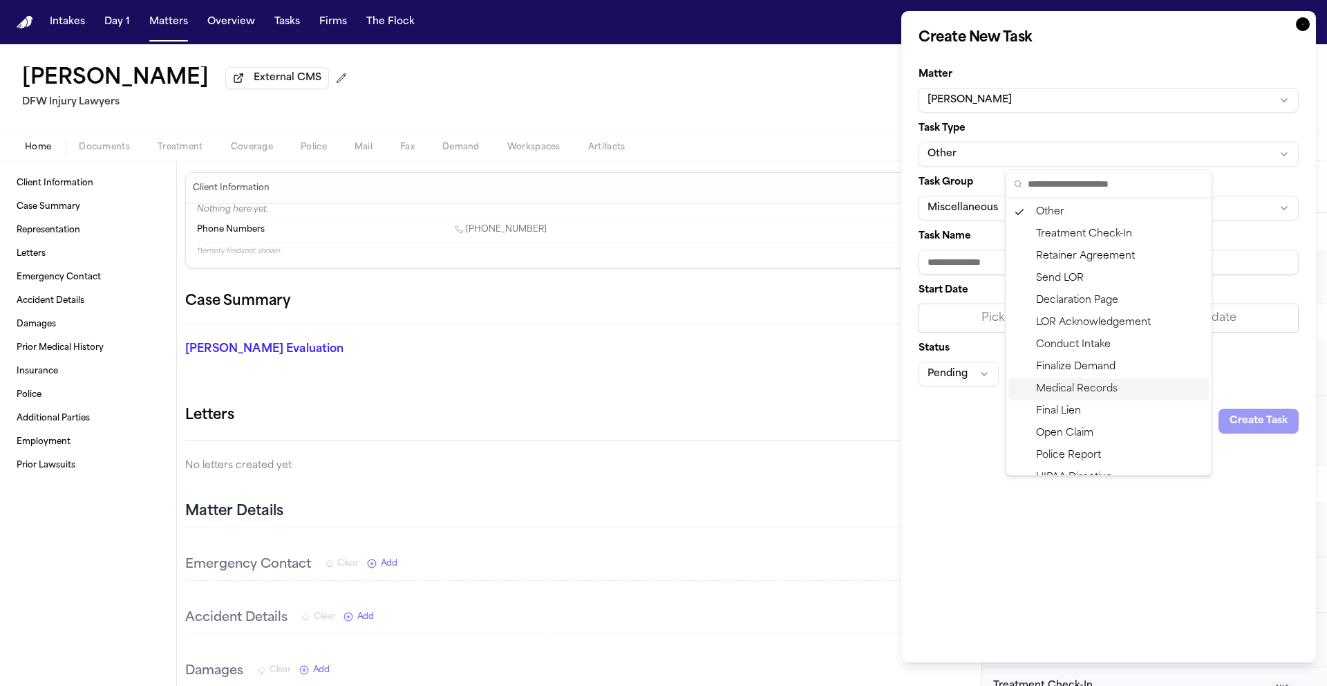
drag, startPoint x: 1088, startPoint y: 392, endPoint x: 1074, endPoint y: 379, distance: 19.1
click at [1088, 392] on div "Medical Records" at bounding box center [1108, 389] width 200 height 22
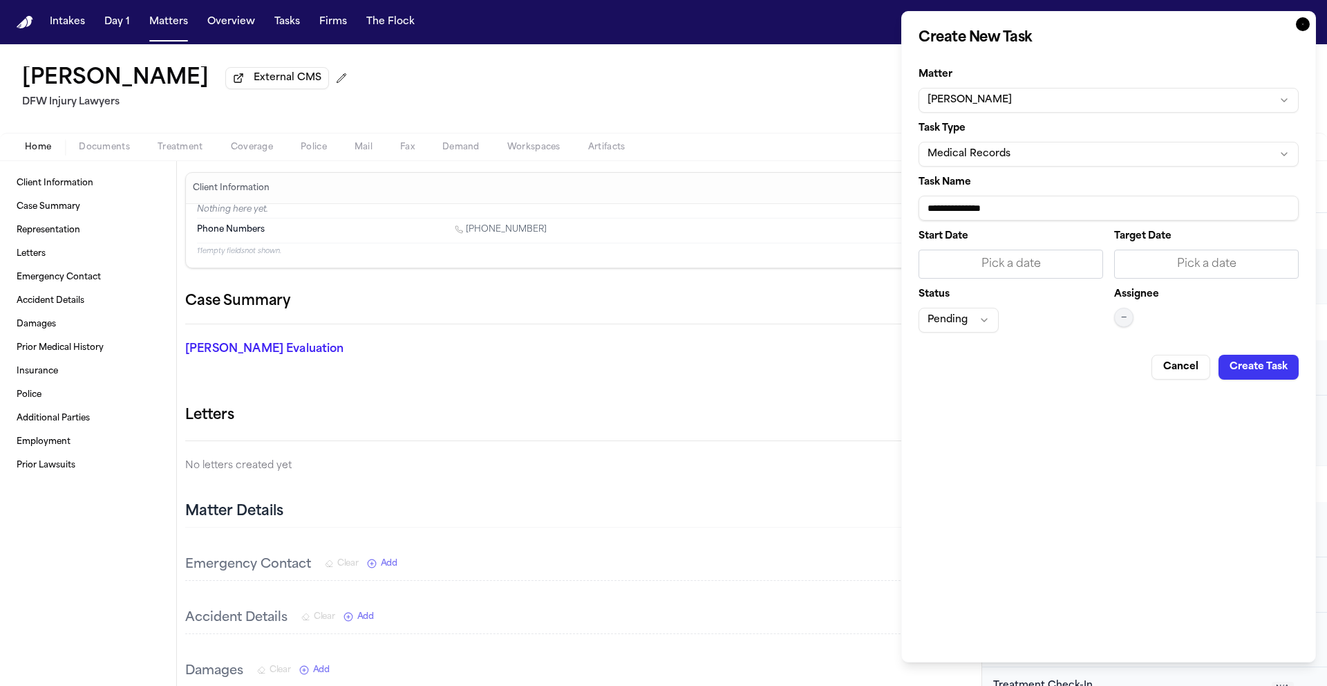
click at [1030, 209] on input "**********" at bounding box center [1108, 208] width 380 height 25
type input "**********"
click at [992, 258] on div "Pick a date" at bounding box center [1010, 264] width 167 height 17
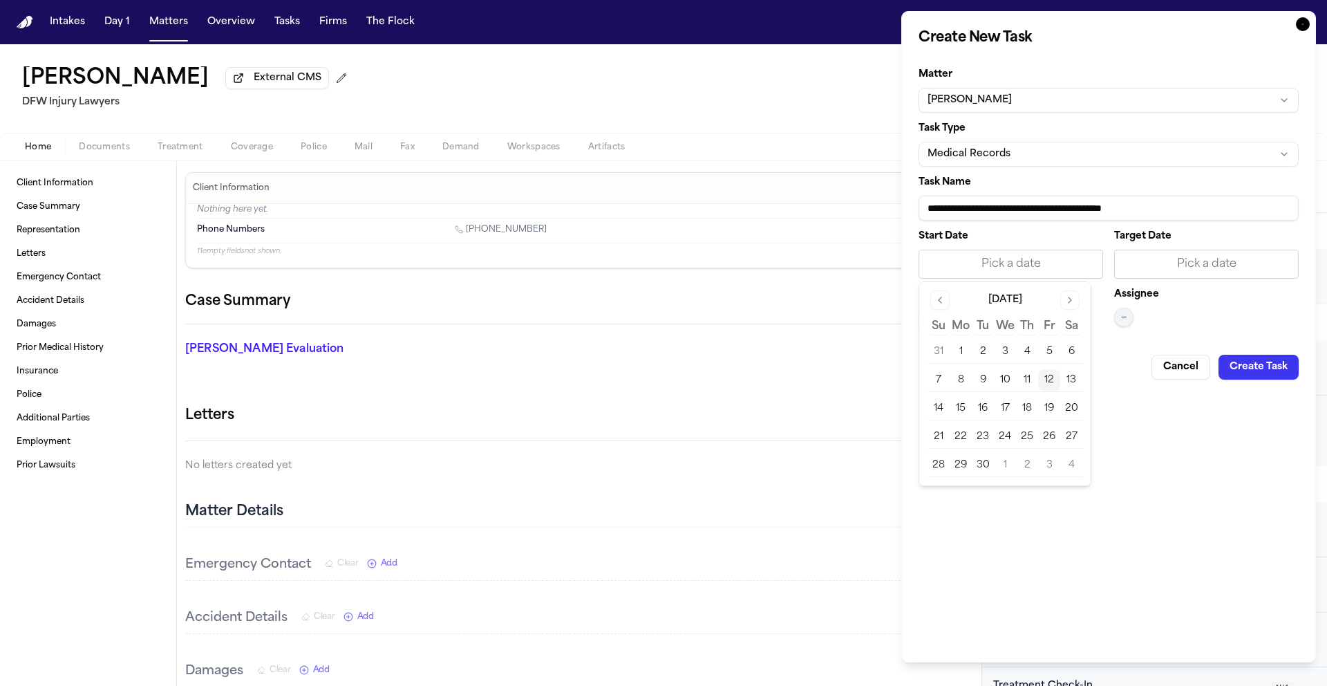
click at [1046, 377] on button "12" at bounding box center [1049, 380] width 22 height 22
click at [1254, 256] on div "Pick a date" at bounding box center [1206, 264] width 167 height 17
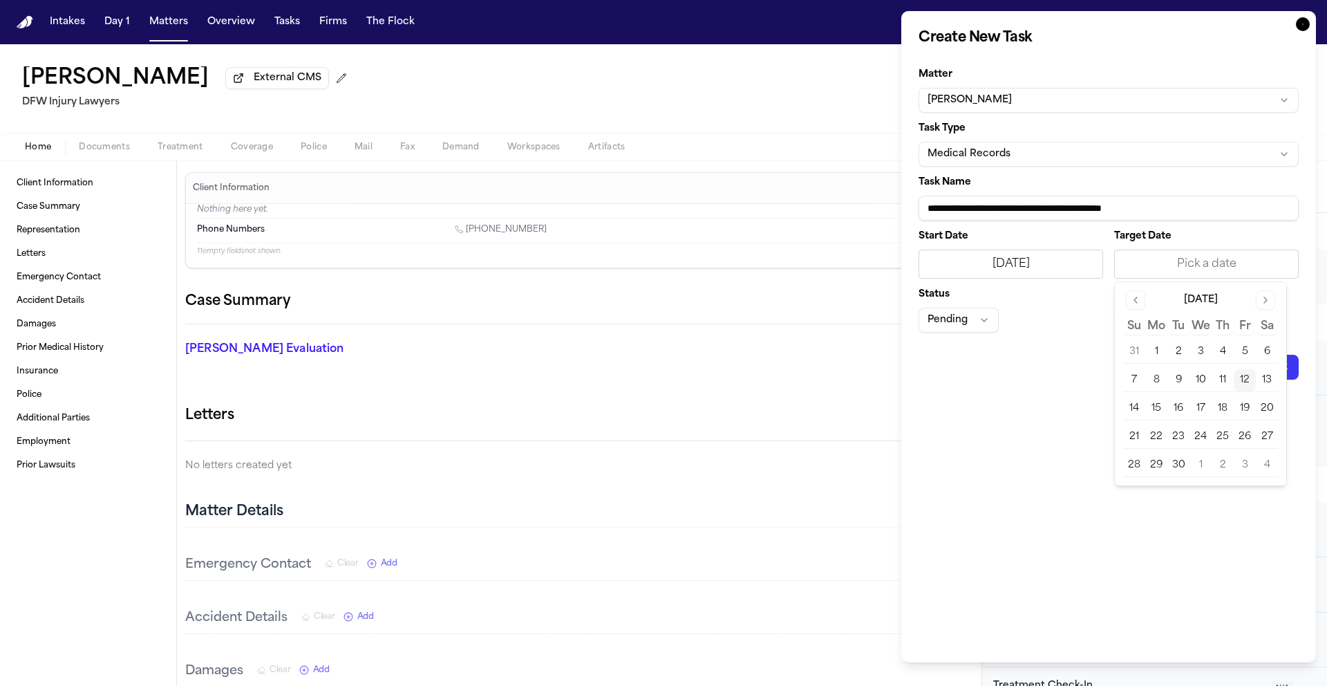
click at [1182, 408] on button "16" at bounding box center [1178, 408] width 22 height 22
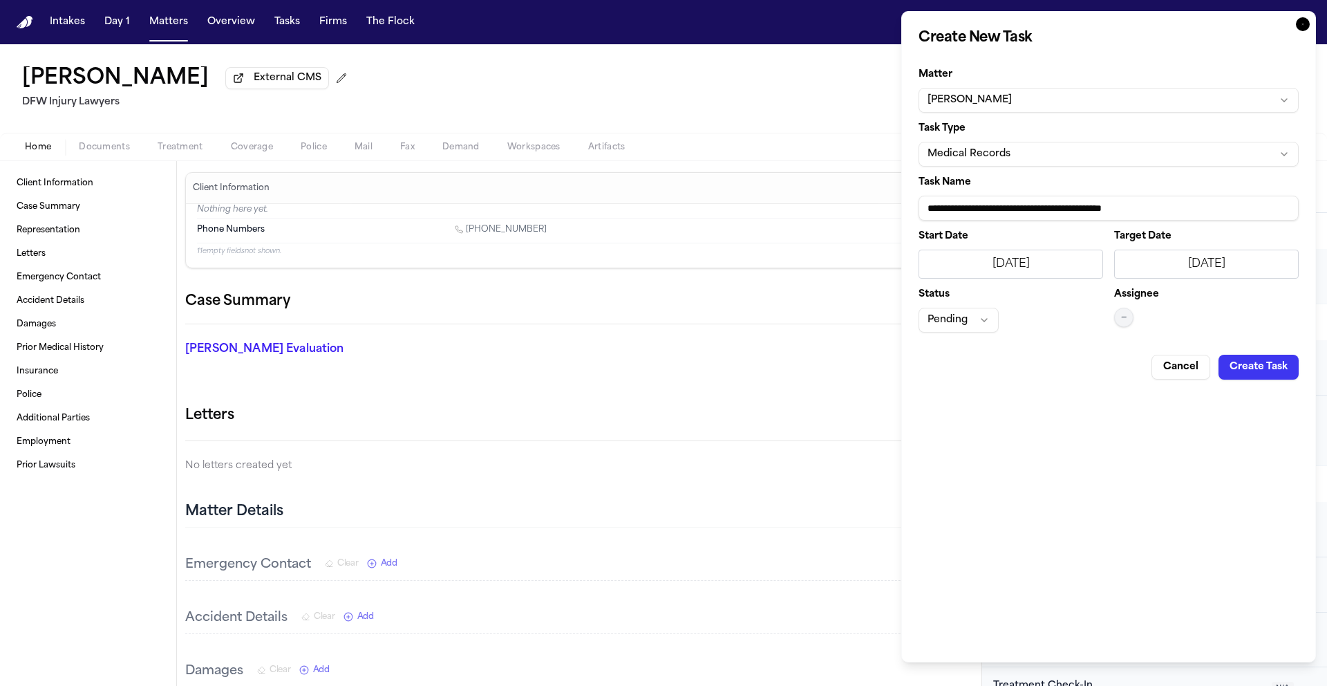
click at [1041, 424] on div "**********" at bounding box center [1108, 336] width 415 height 651
click at [1129, 316] on button "—" at bounding box center [1123, 317] width 19 height 19
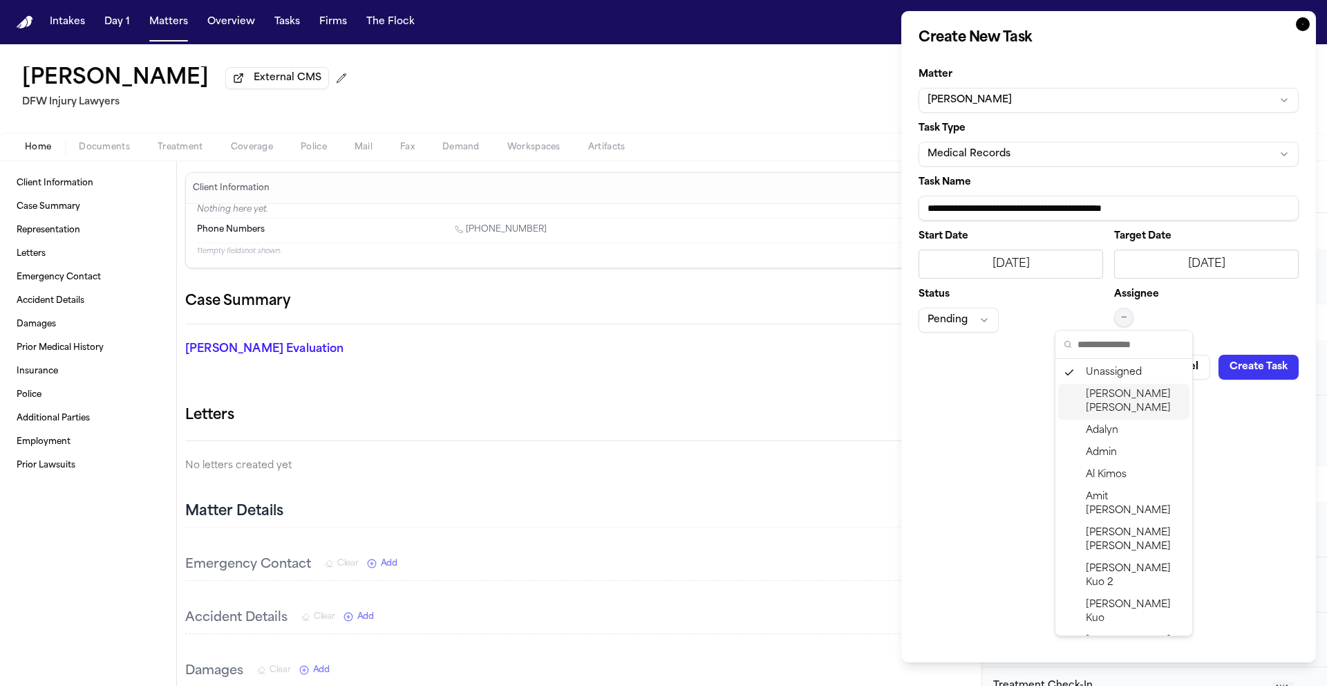
click at [1135, 396] on span "[PERSON_NAME]" at bounding box center [1135, 402] width 98 height 28
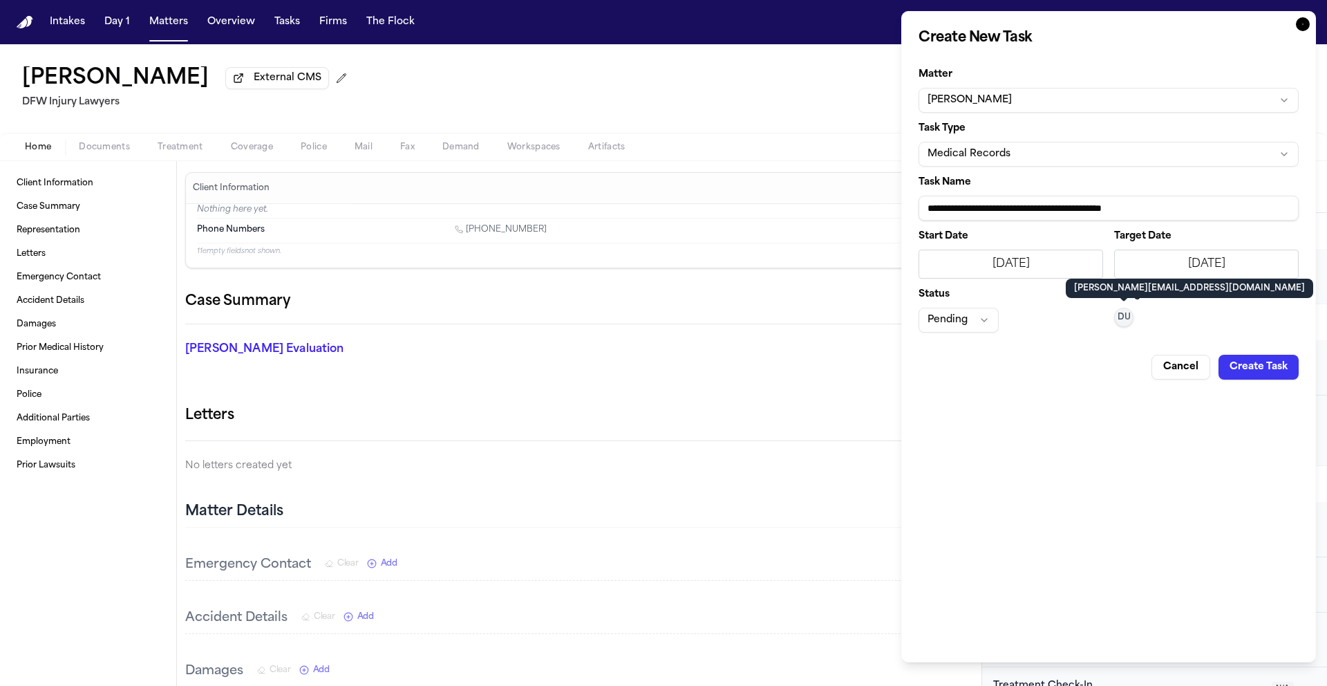
click at [1265, 373] on button "Create Task" at bounding box center [1258, 367] width 80 height 25
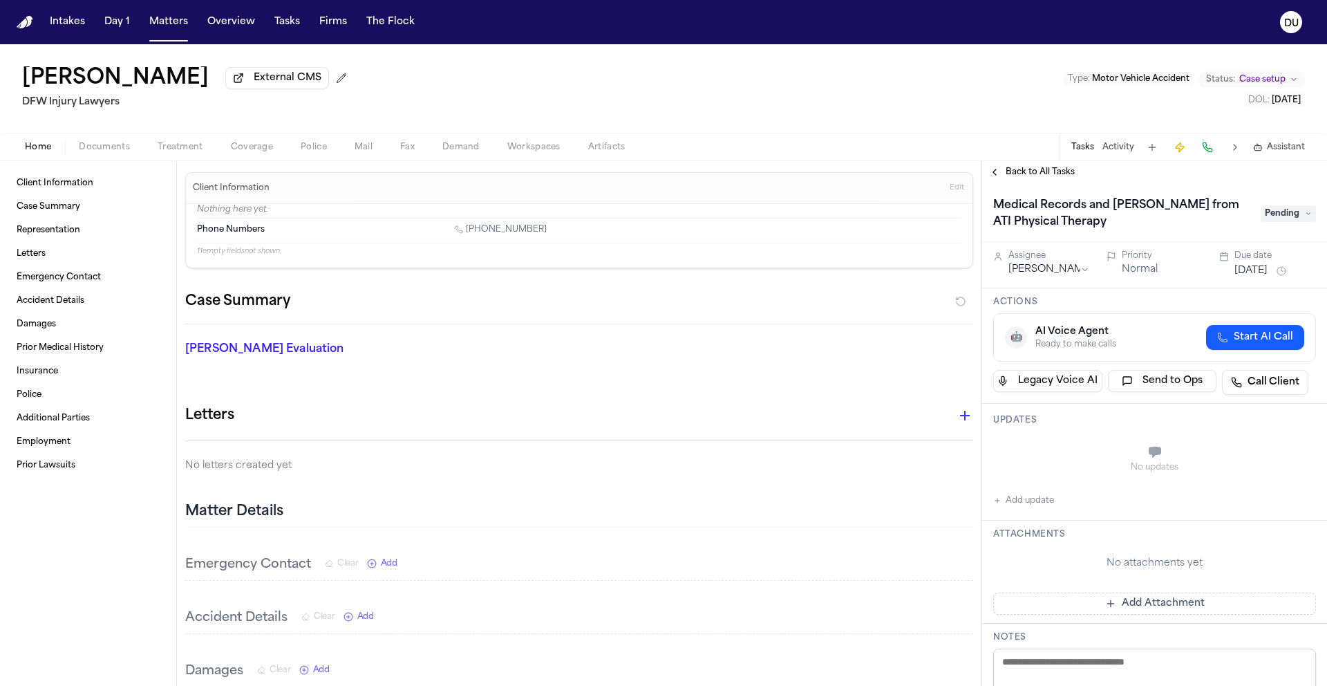
click at [1277, 220] on span "Pending" at bounding box center [1288, 213] width 55 height 17
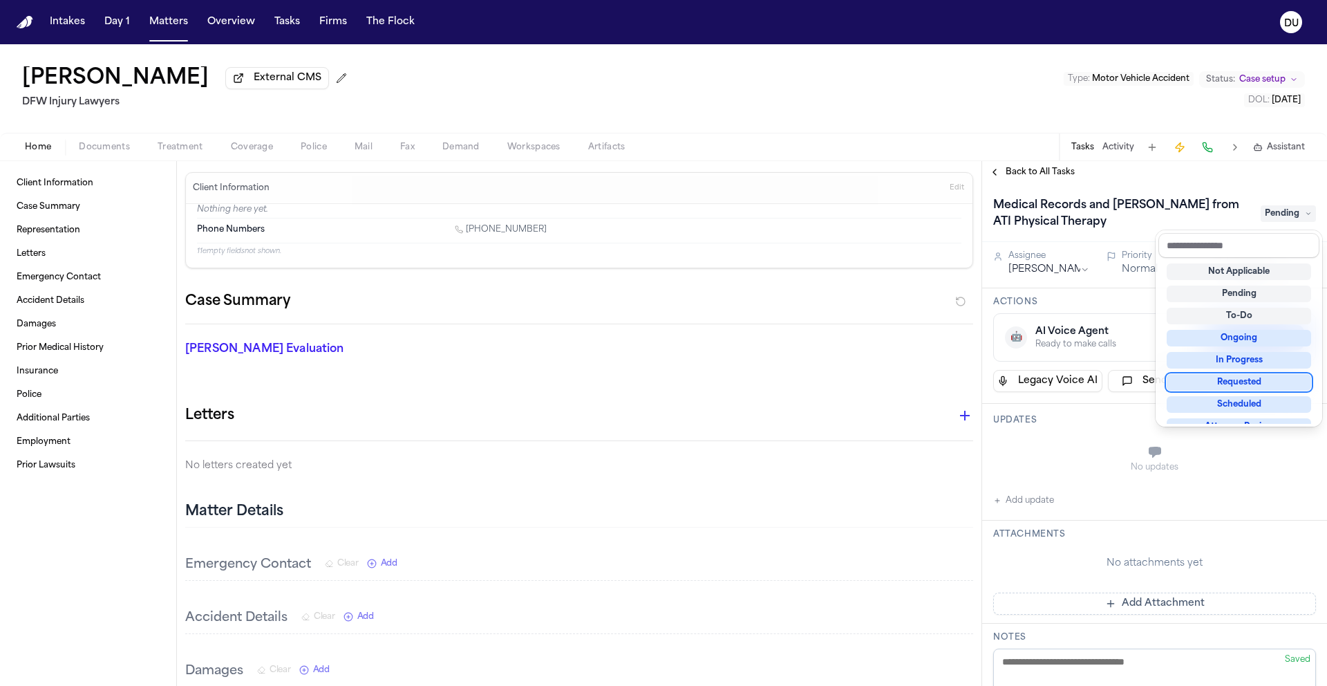
click at [1238, 379] on div "Requested" at bounding box center [1239, 382] width 144 height 17
click at [1139, 219] on div "Medical Records and [PERSON_NAME] from ATI Physical Therapy Requested" at bounding box center [1154, 213] width 323 height 39
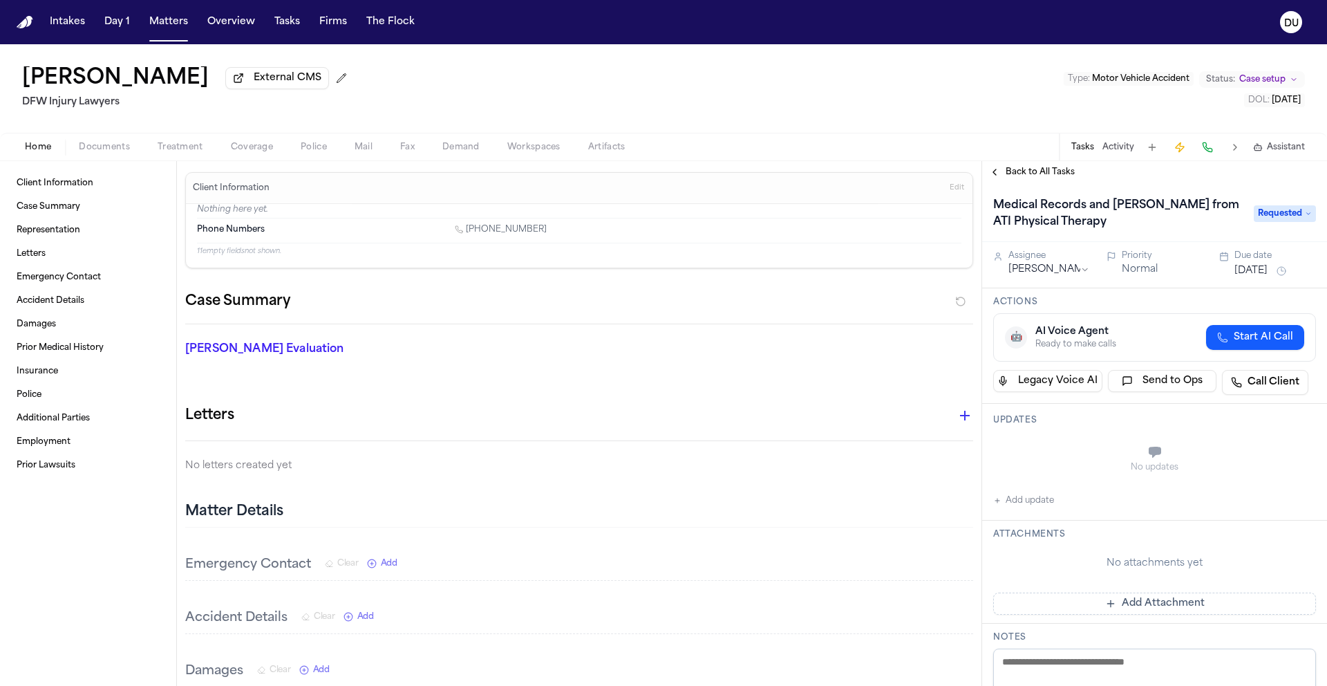
scroll to position [261, 0]
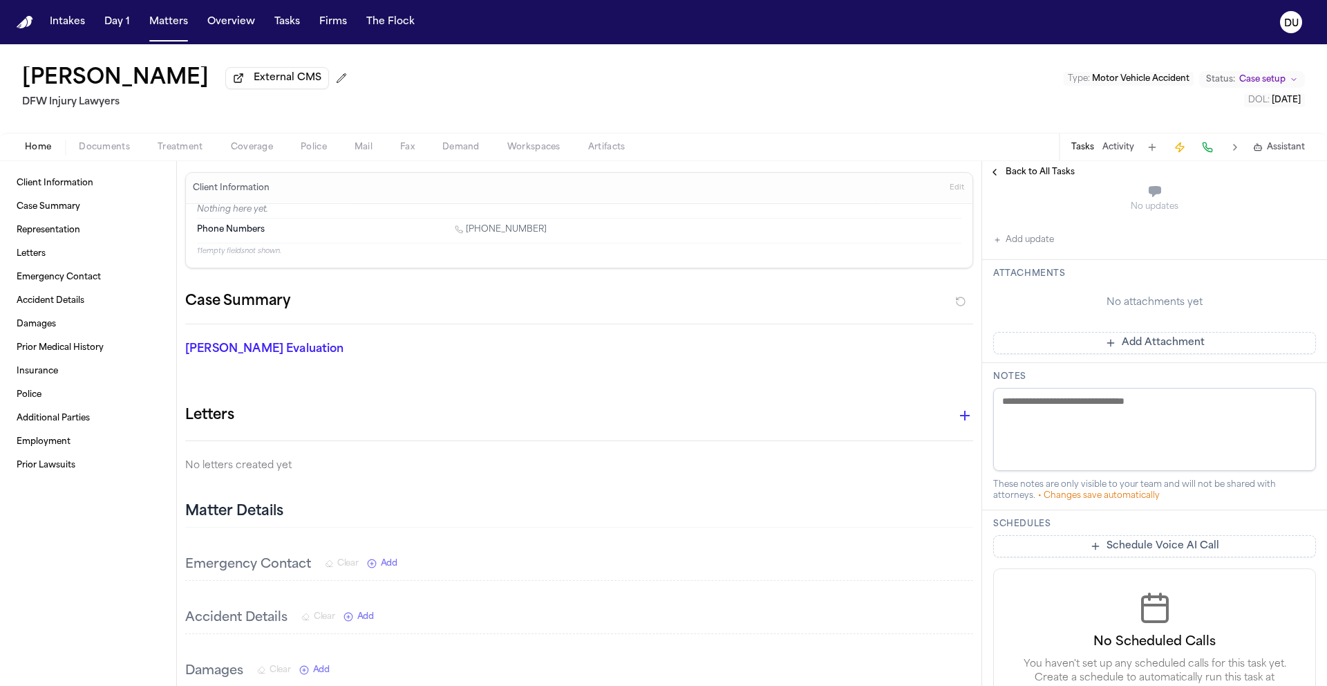
click at [1119, 346] on button "Add Attachment" at bounding box center [1154, 343] width 323 height 22
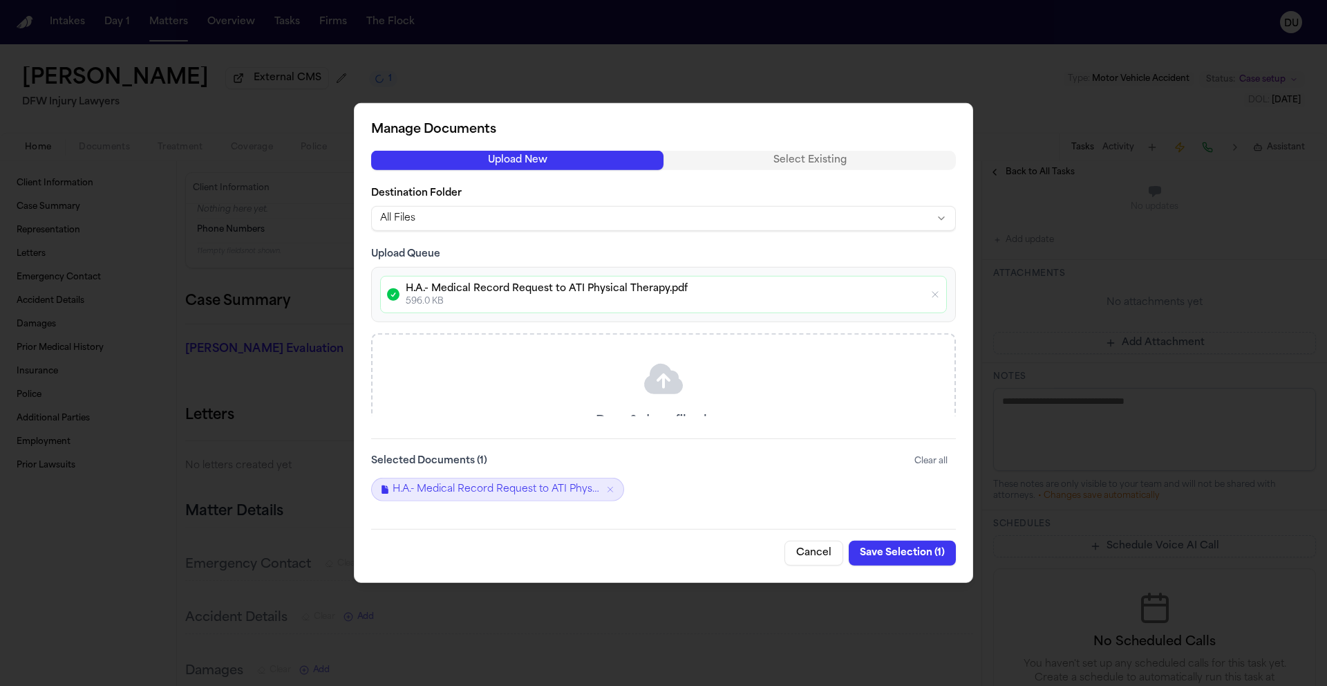
click at [908, 556] on button "Save Selection ( 1 )" at bounding box center [902, 552] width 107 height 25
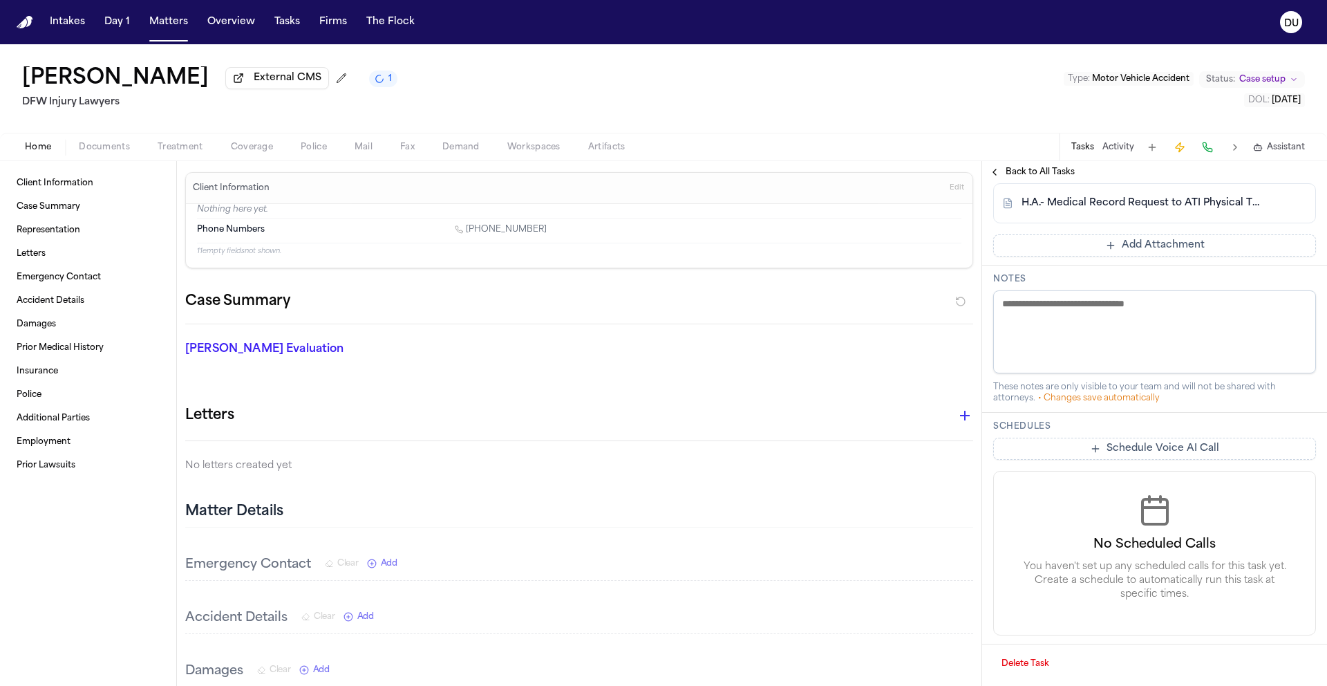
scroll to position [0, 0]
